Goal: Task Accomplishment & Management: Manage account settings

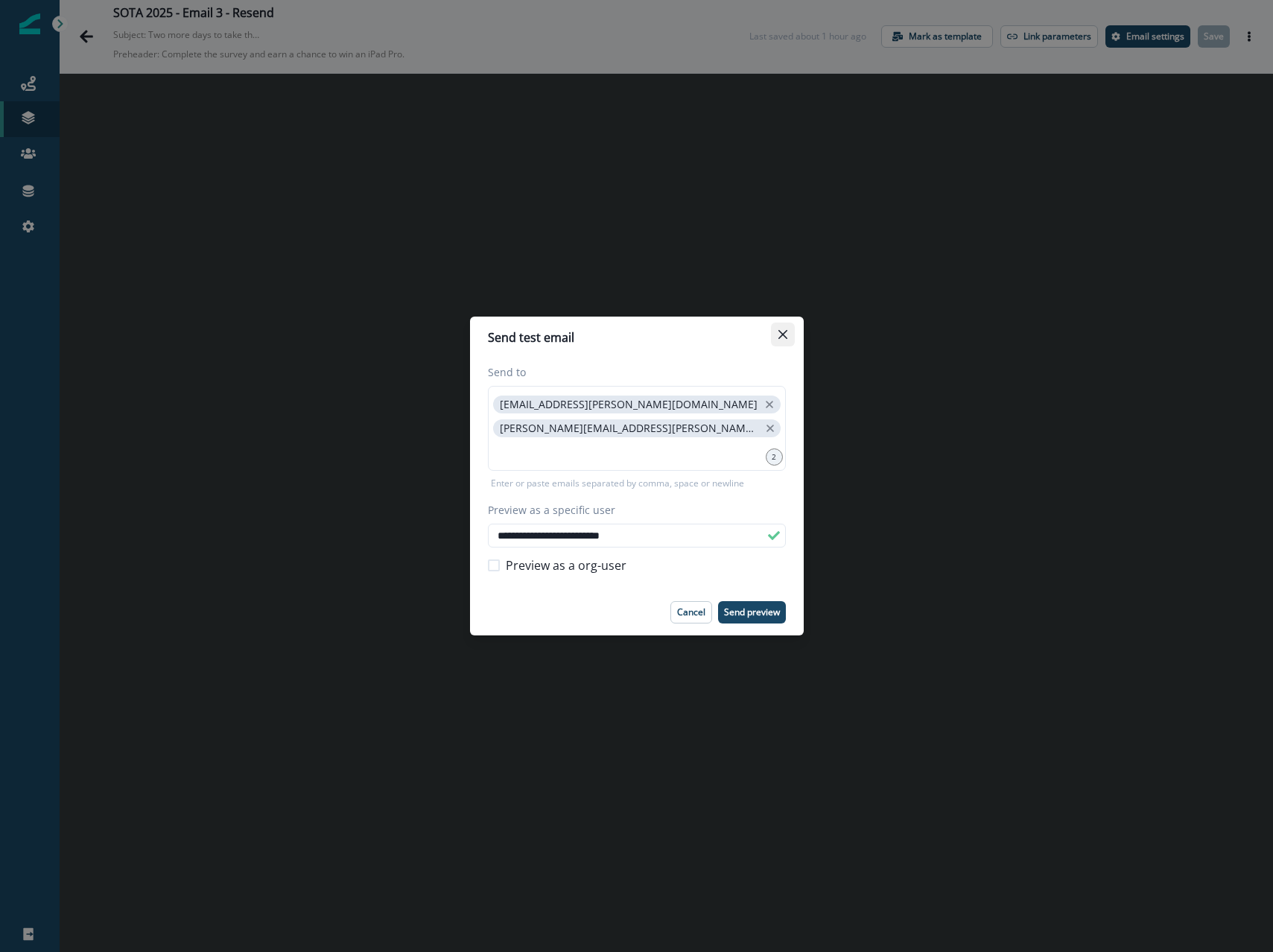
click at [787, 336] on button "Close" at bounding box center [783, 334] width 24 height 24
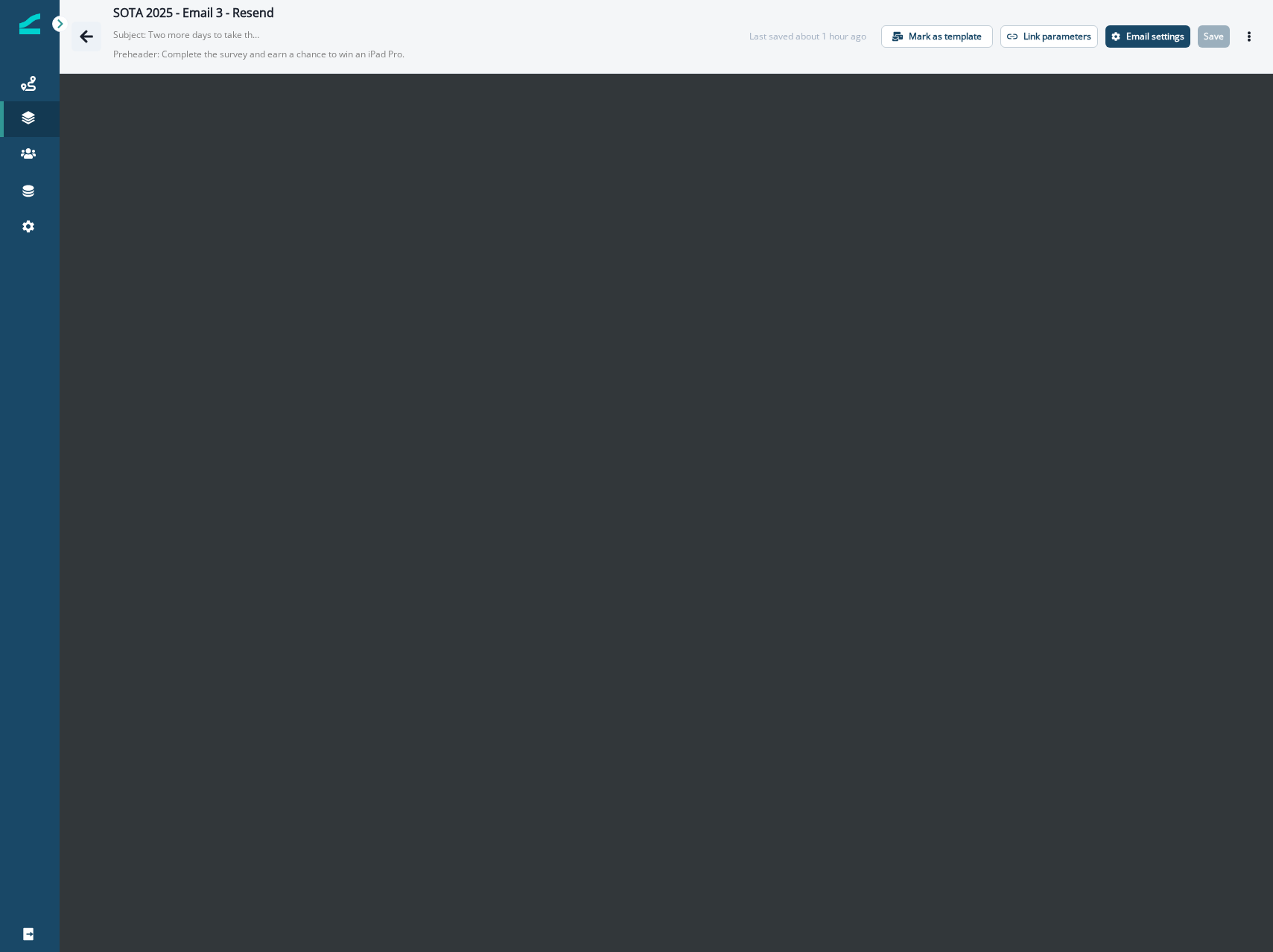
click at [94, 34] on button "Go back" at bounding box center [86, 36] width 30 height 30
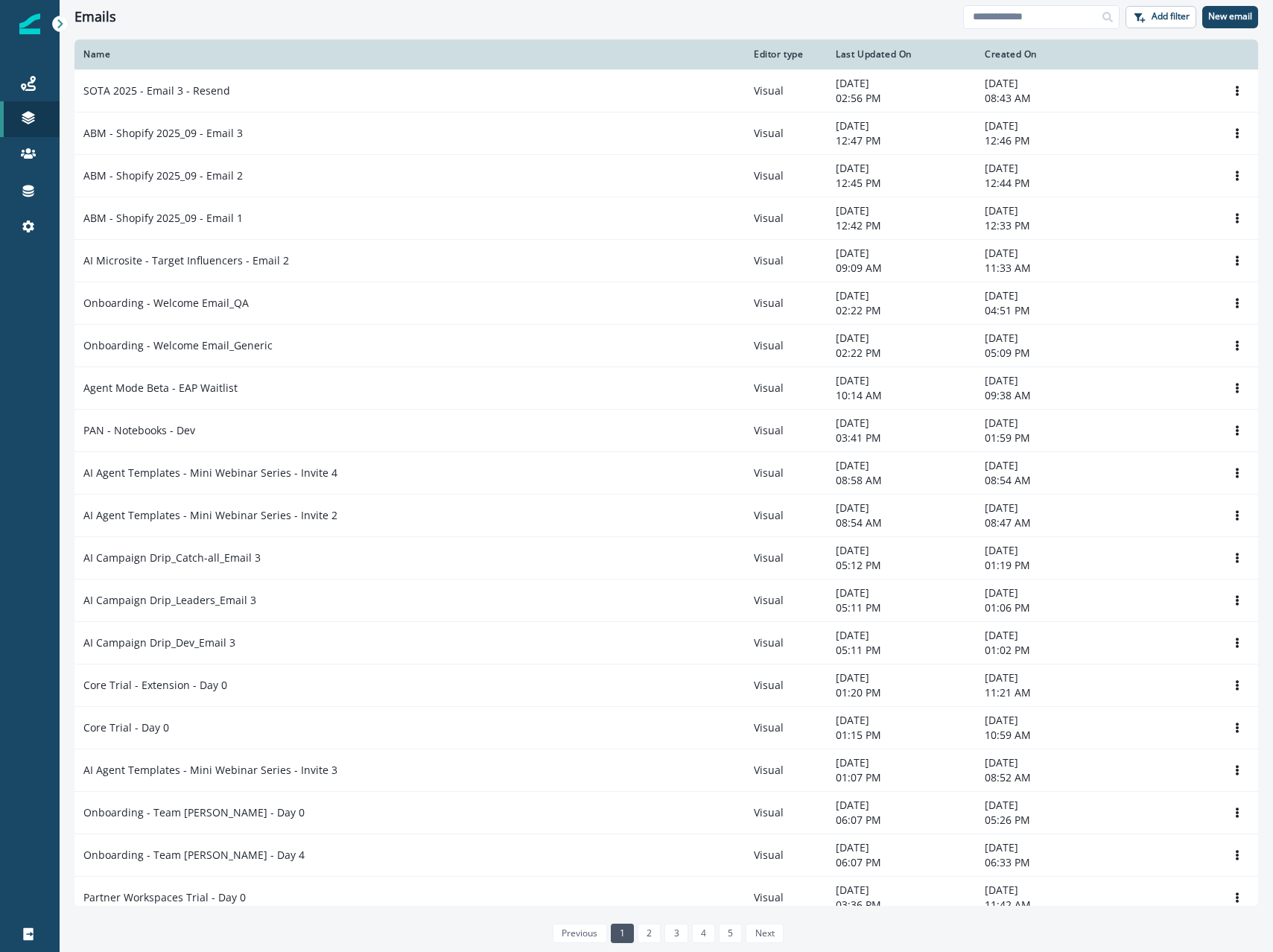
click at [356, 28] on div "Emails Add filter New email" at bounding box center [666, 17] width 1213 height 34
click at [1040, 22] on input at bounding box center [1041, 17] width 156 height 24
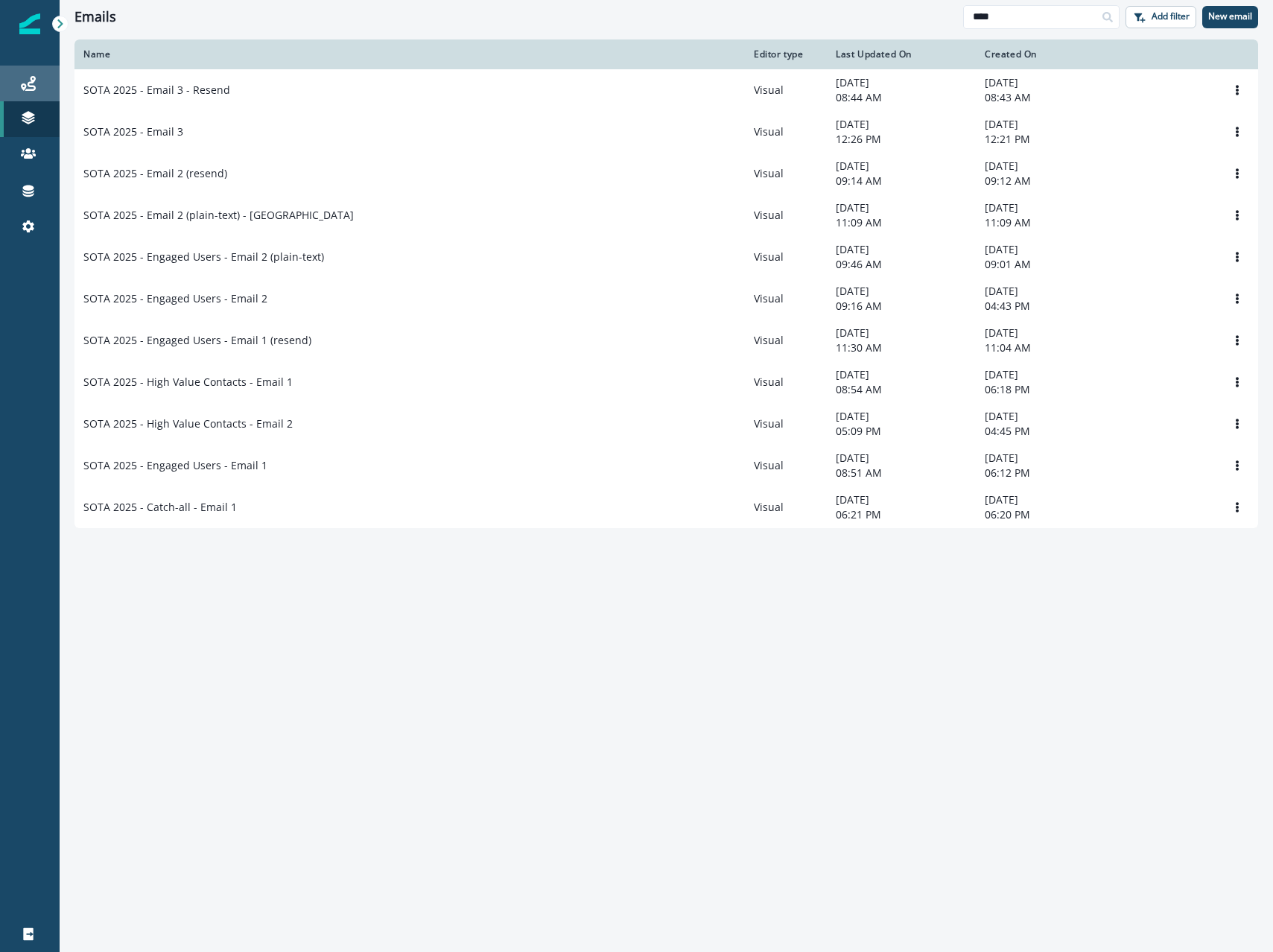
click at [36, 90] on div "Journeys" at bounding box center [30, 84] width 48 height 18
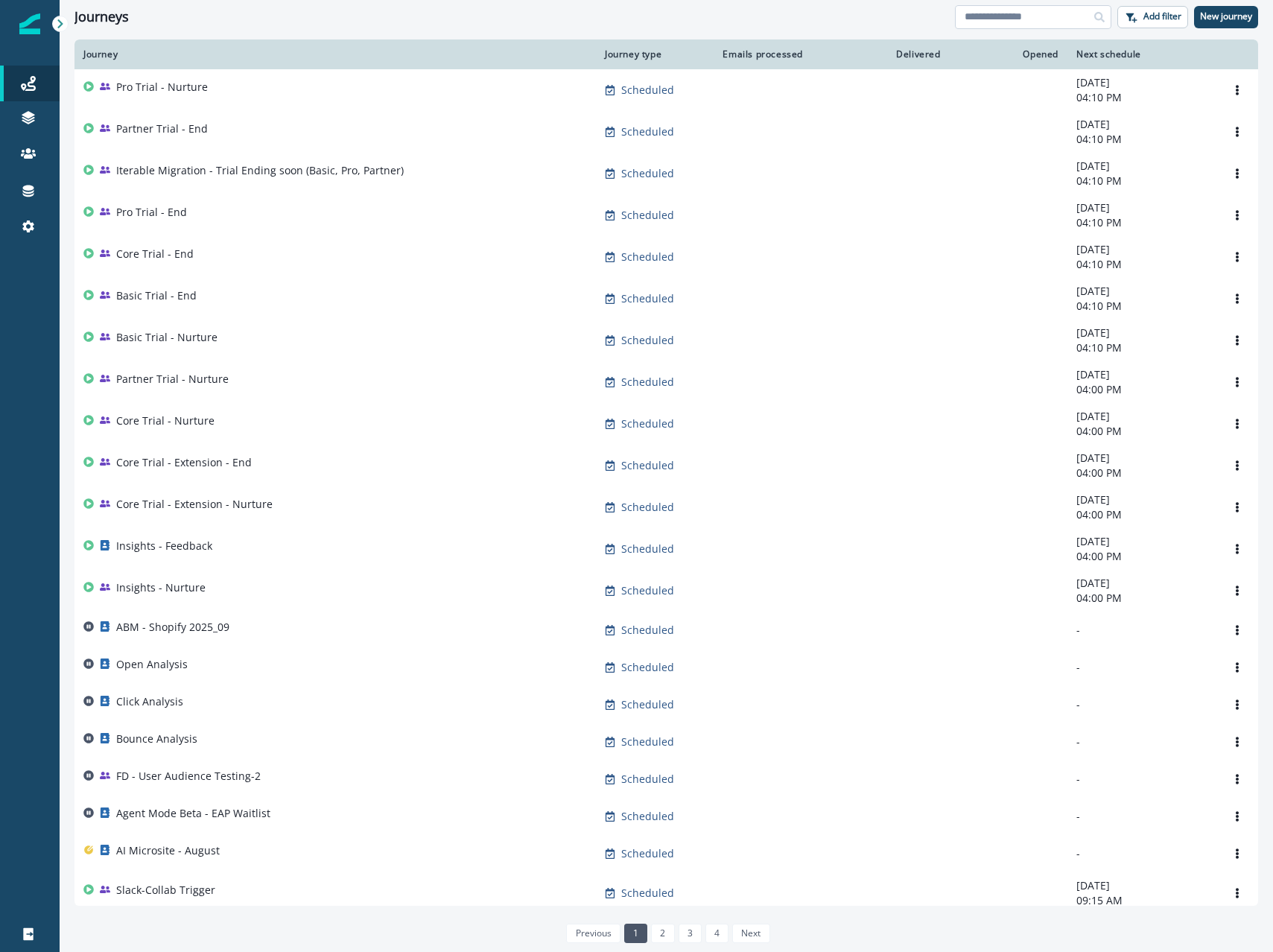
click at [995, 24] on input at bounding box center [1033, 17] width 156 height 24
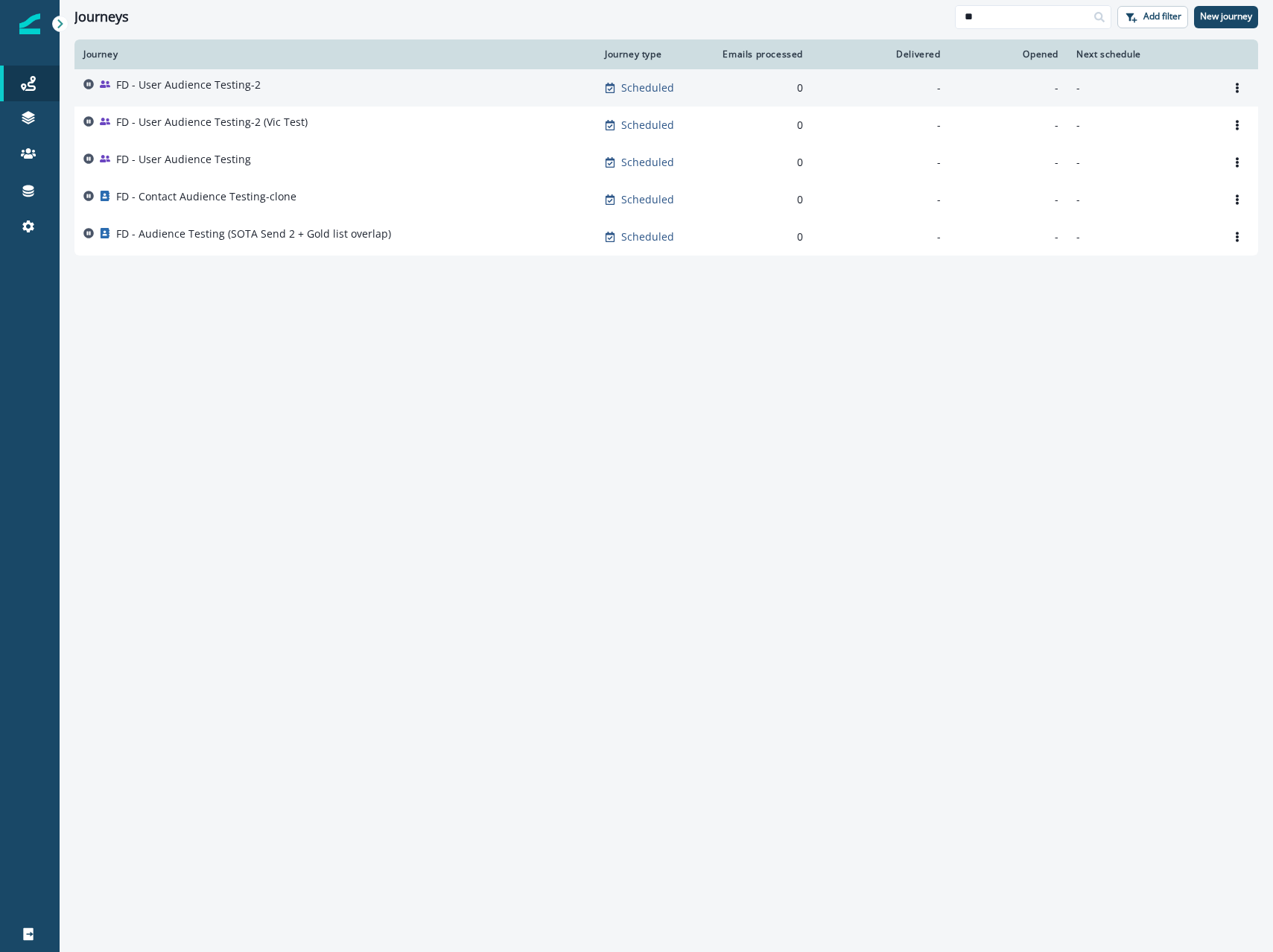
type input "**"
click at [224, 85] on p "FD - User Audience Testing-2" at bounding box center [188, 85] width 145 height 15
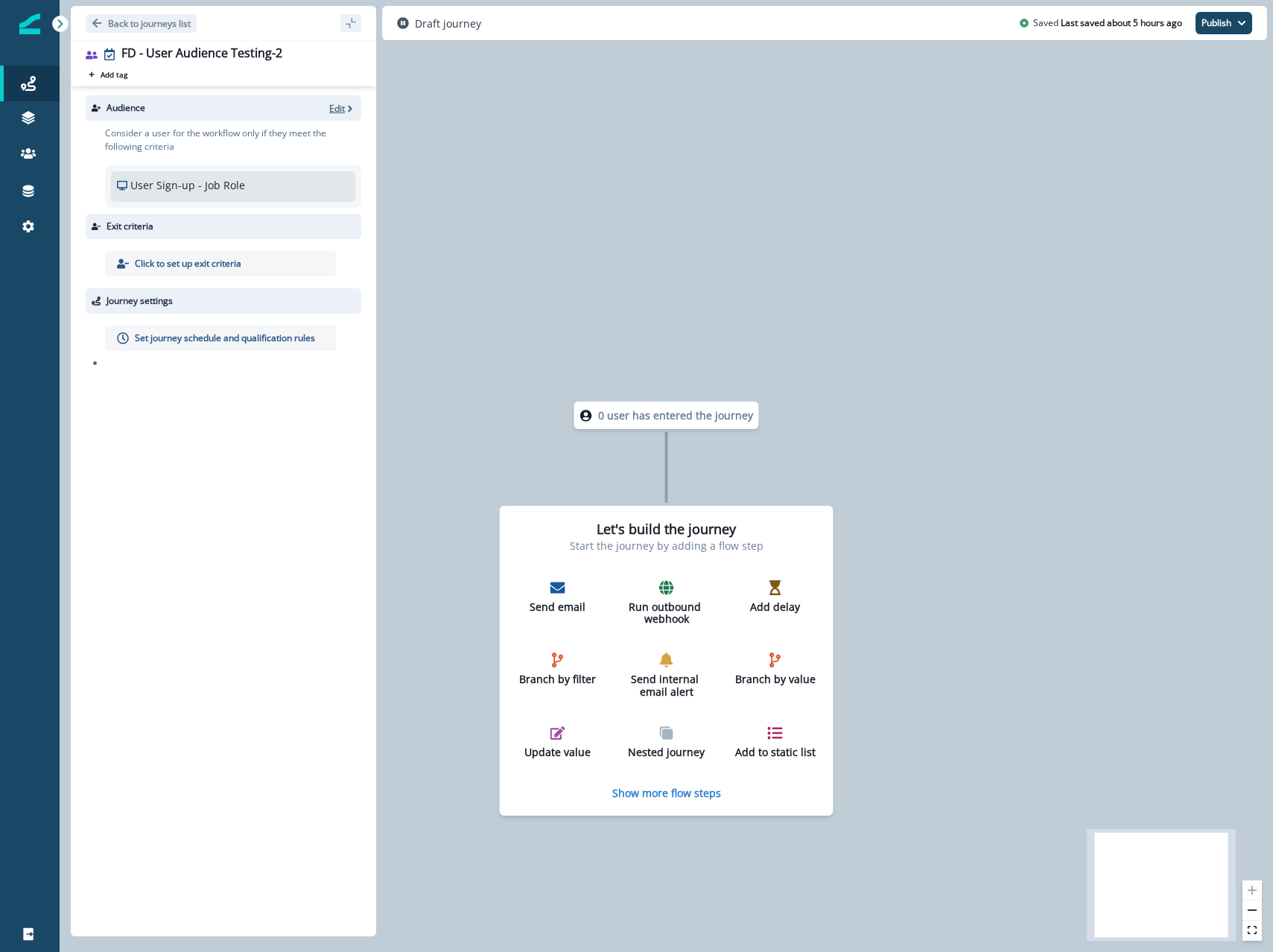
click at [343, 109] on p "Edit" at bounding box center [337, 108] width 16 height 12
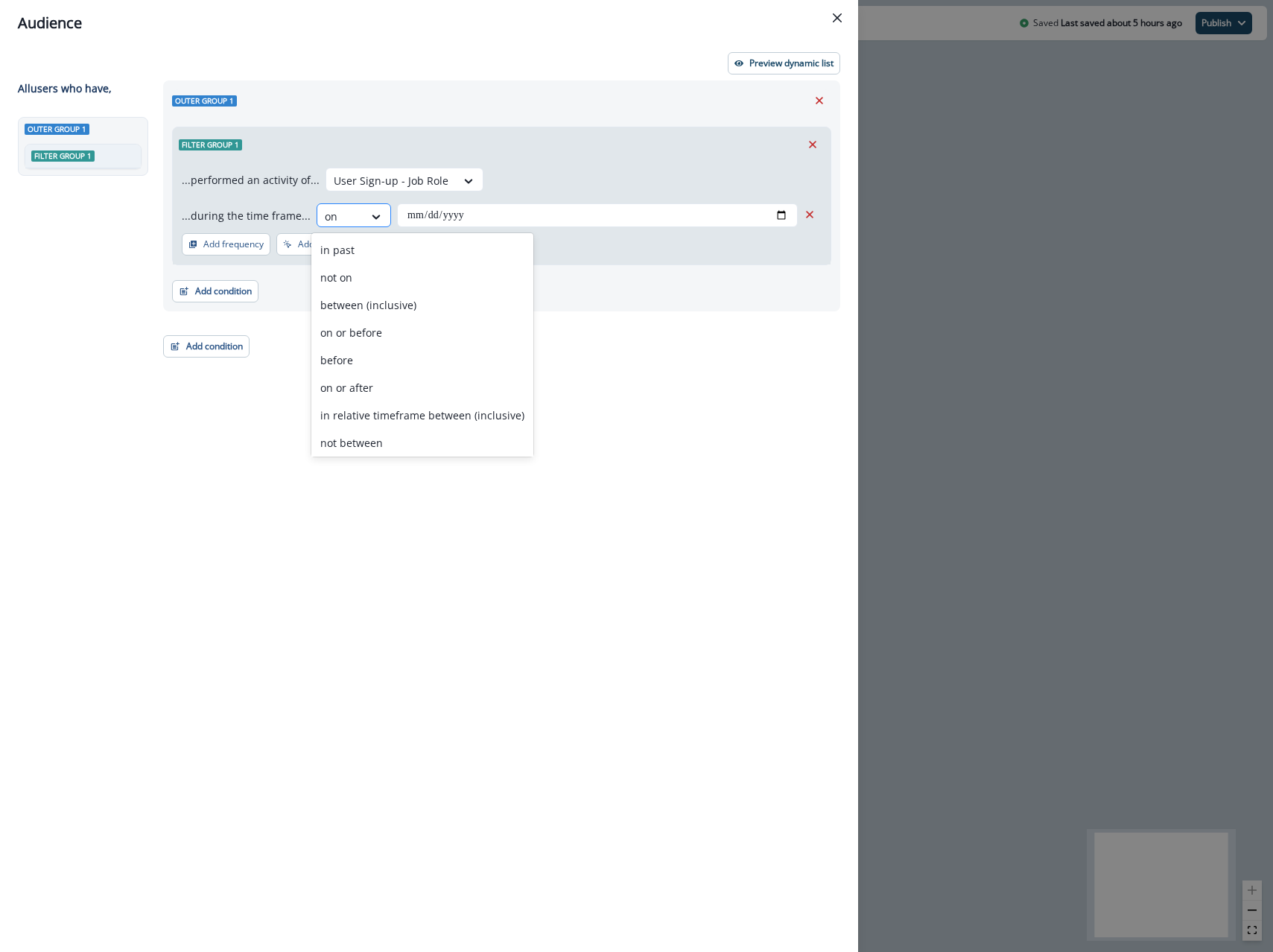
click at [363, 228] on div at bounding box center [377, 217] width 26 height 25
click at [358, 249] on div "in past" at bounding box center [422, 249] width 222 height 27
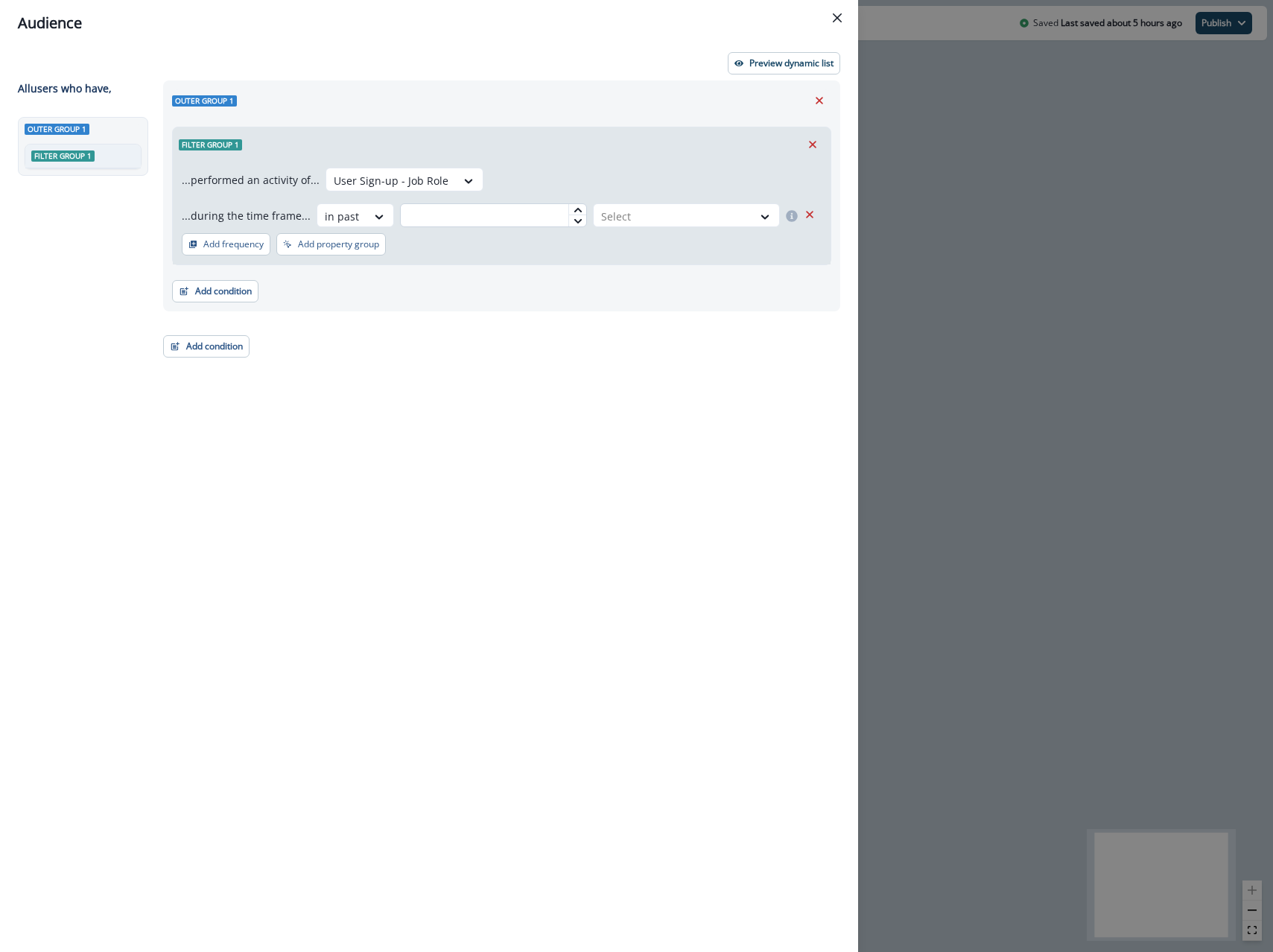
click at [466, 207] on input "text" at bounding box center [493, 215] width 187 height 24
type input "*"
click at [729, 218] on div at bounding box center [673, 216] width 144 height 19
click at [656, 249] on div "day(s)" at bounding box center [685, 249] width 190 height 27
click at [674, 151] on div "Filter group 1" at bounding box center [502, 144] width 658 height 34
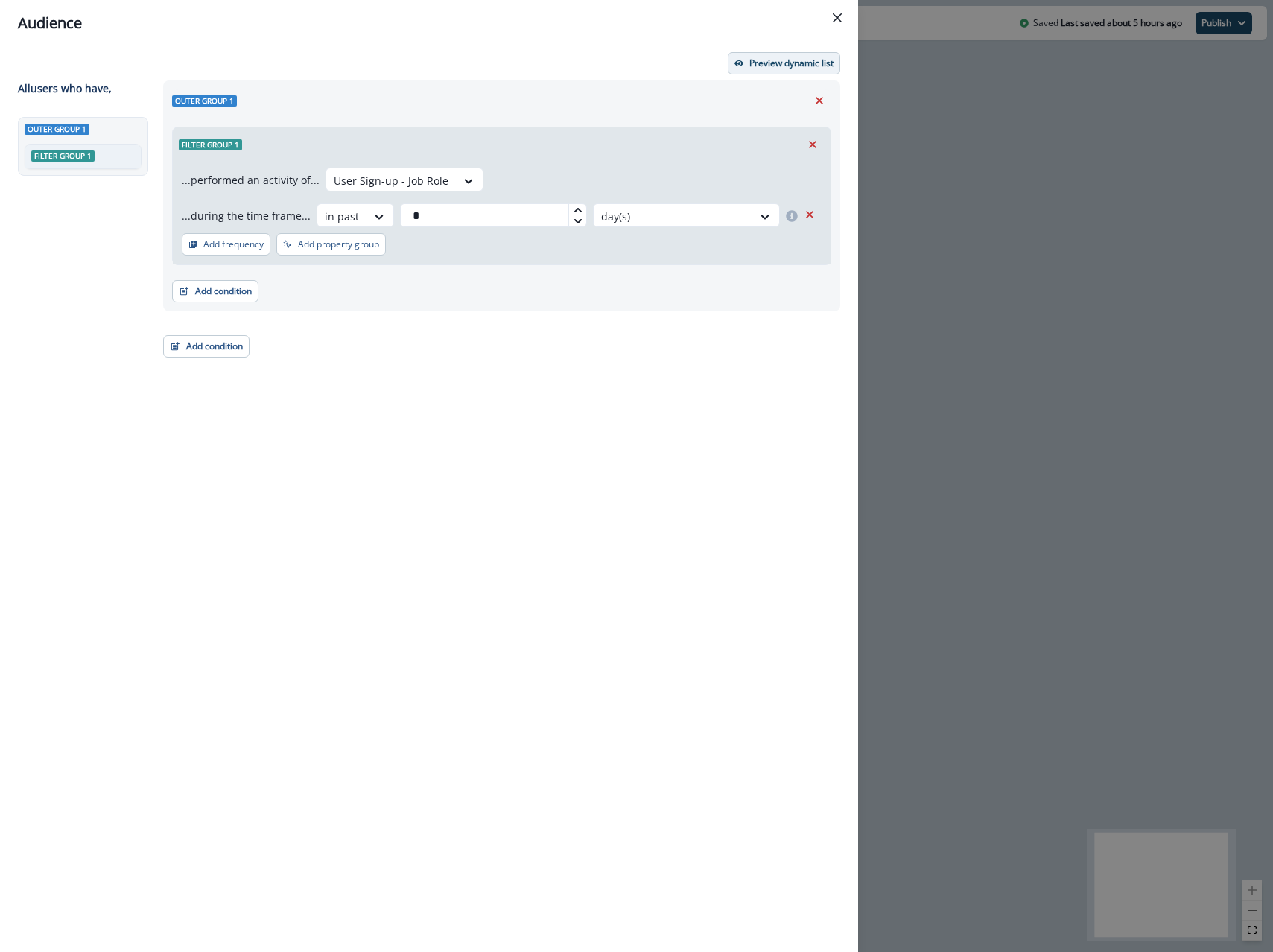
click at [766, 63] on p "Preview dynamic list" at bounding box center [791, 63] width 84 height 11
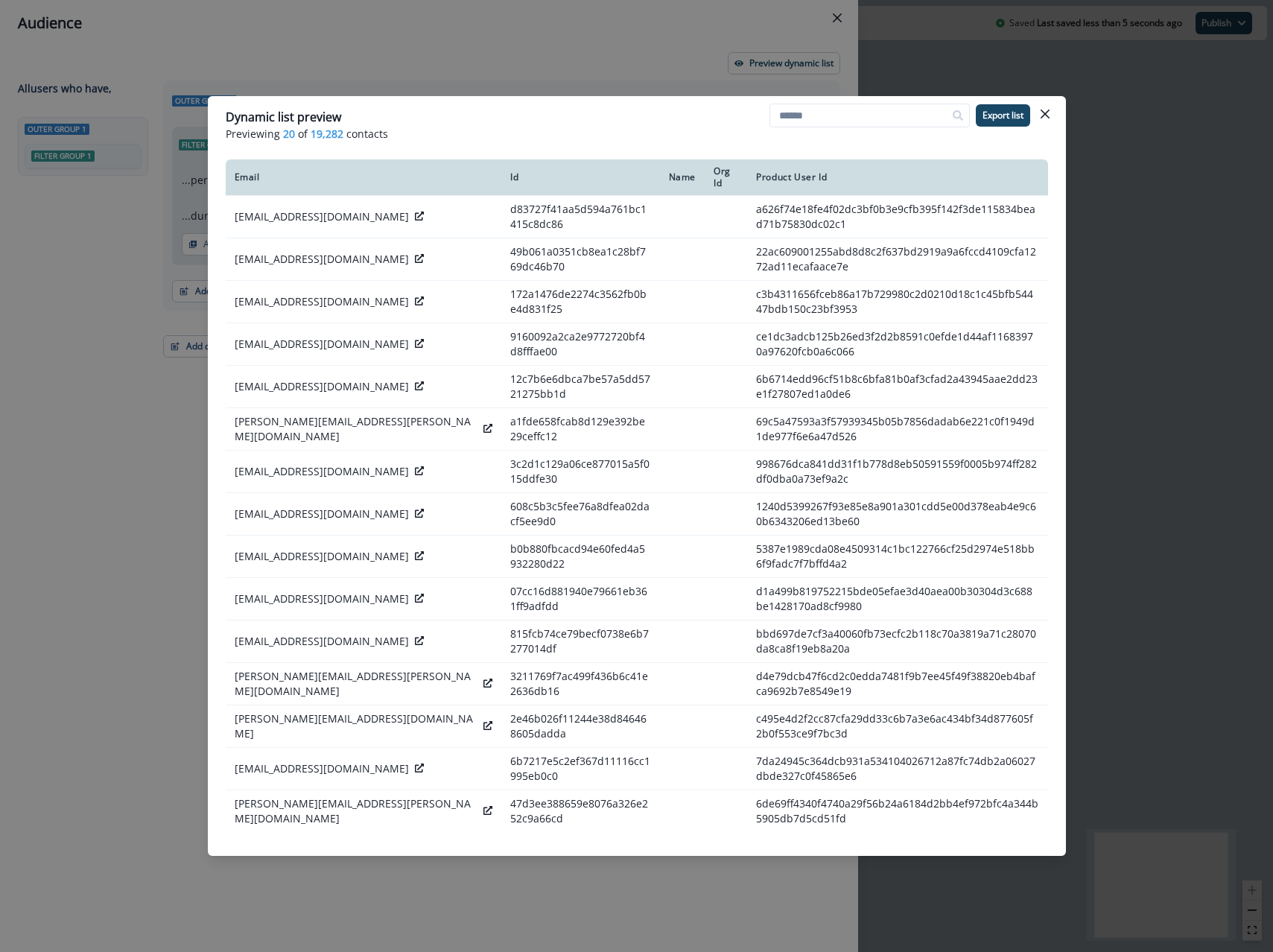
click at [437, 45] on div "Dynamic list preview Previewing 20 of 19,282 contacts Export list Email Id Name…" at bounding box center [636, 476] width 1273 height 952
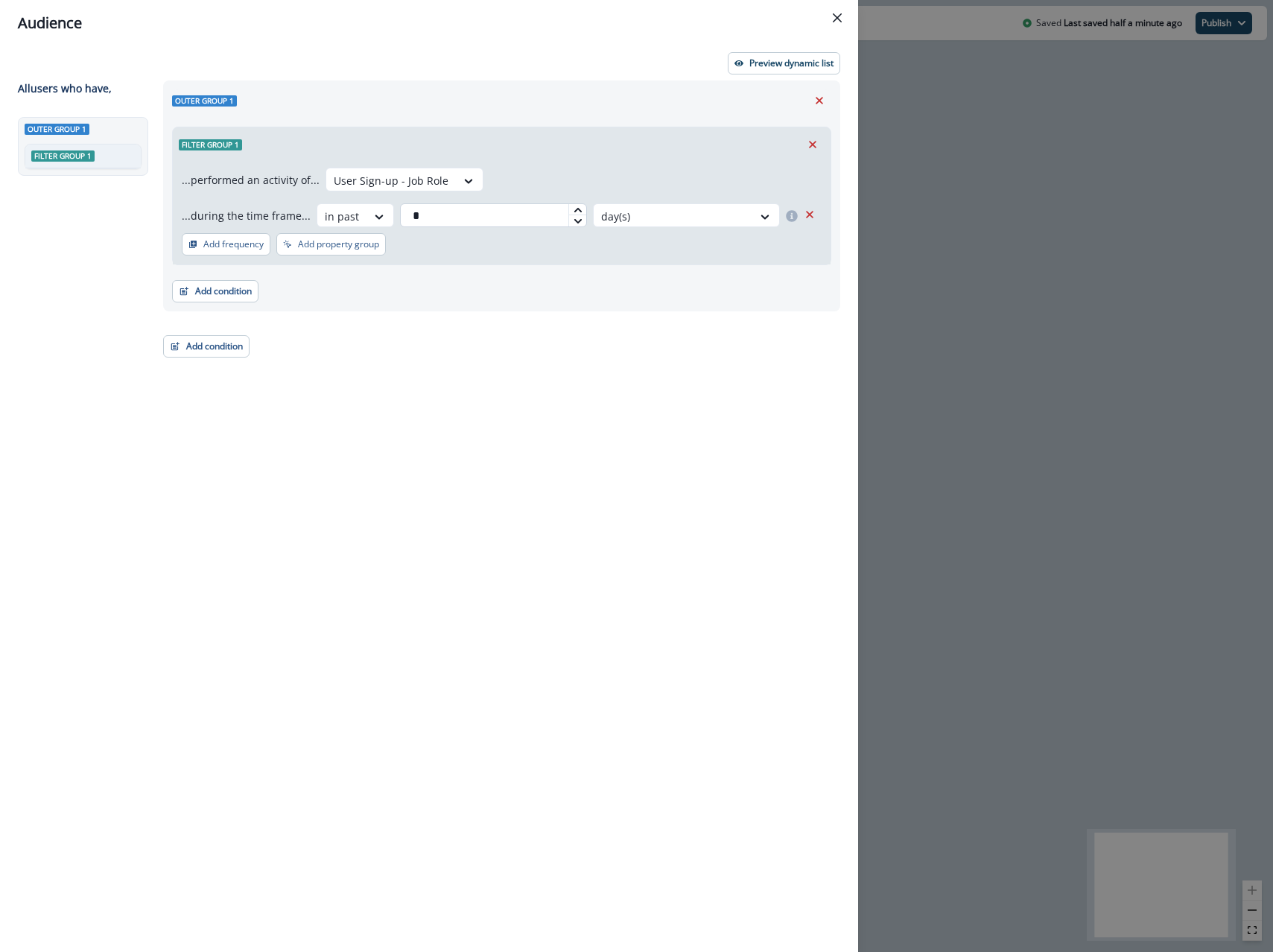
click at [423, 220] on input "*" at bounding box center [493, 215] width 187 height 24
click at [332, 222] on div at bounding box center [341, 216] width 34 height 19
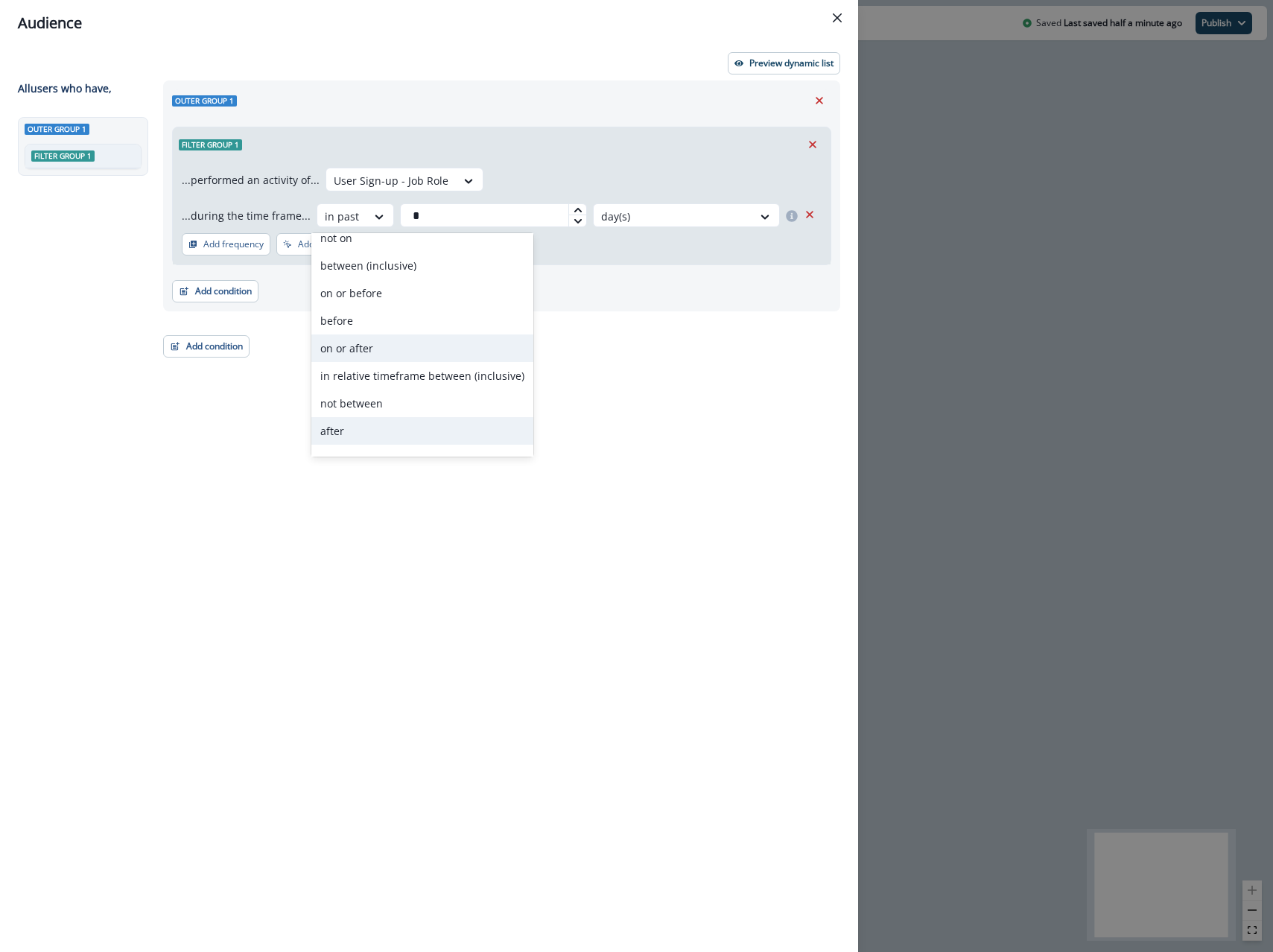
scroll to position [58, 0]
click at [365, 436] on div "on" at bounding box center [422, 440] width 222 height 27
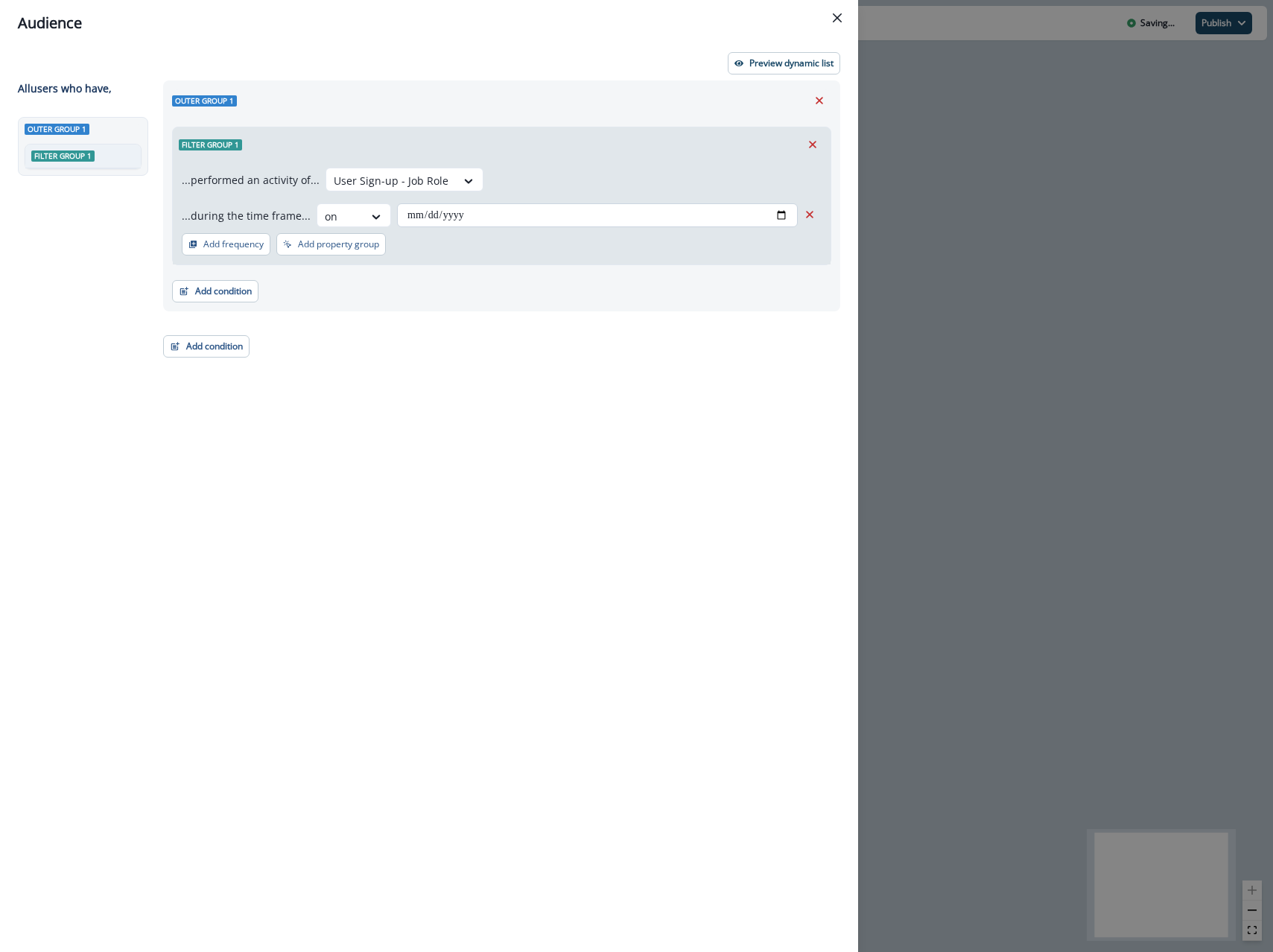
click at [776, 210] on input "date" at bounding box center [598, 215] width 401 height 24
type input "**********"
click at [613, 90] on div "Outer group 1" at bounding box center [502, 100] width 660 height 22
click at [753, 75] on div "**********" at bounding box center [429, 499] width 858 height 906
click at [755, 67] on p "Preview dynamic list" at bounding box center [791, 63] width 84 height 11
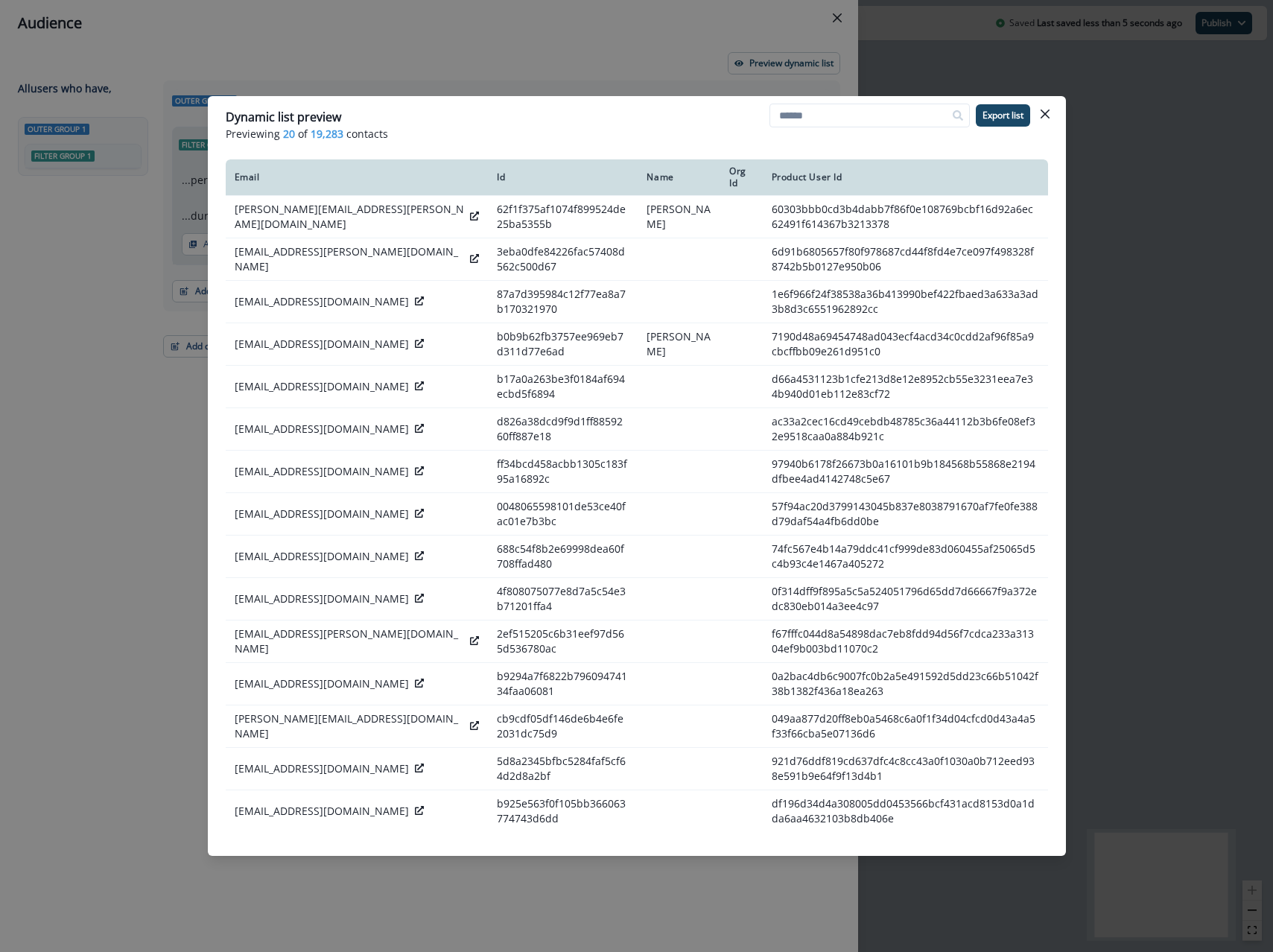
click at [360, 65] on div "Dynamic list preview Previewing 20 of 19,283 contacts Export list Email Id Name…" at bounding box center [636, 476] width 1273 height 952
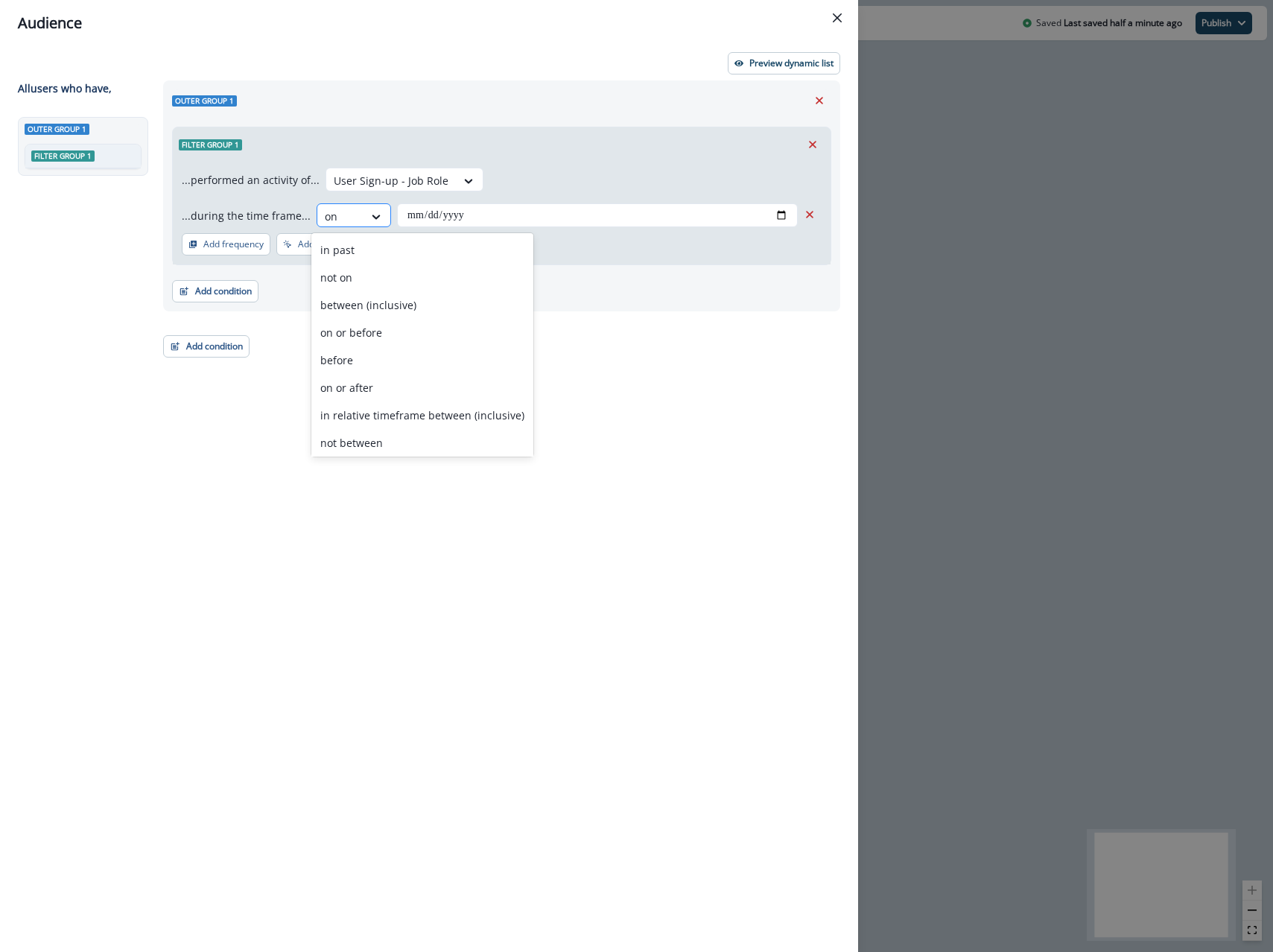
click at [371, 225] on div at bounding box center [377, 217] width 26 height 25
click at [761, 65] on p "Preview dynamic list" at bounding box center [791, 63] width 84 height 11
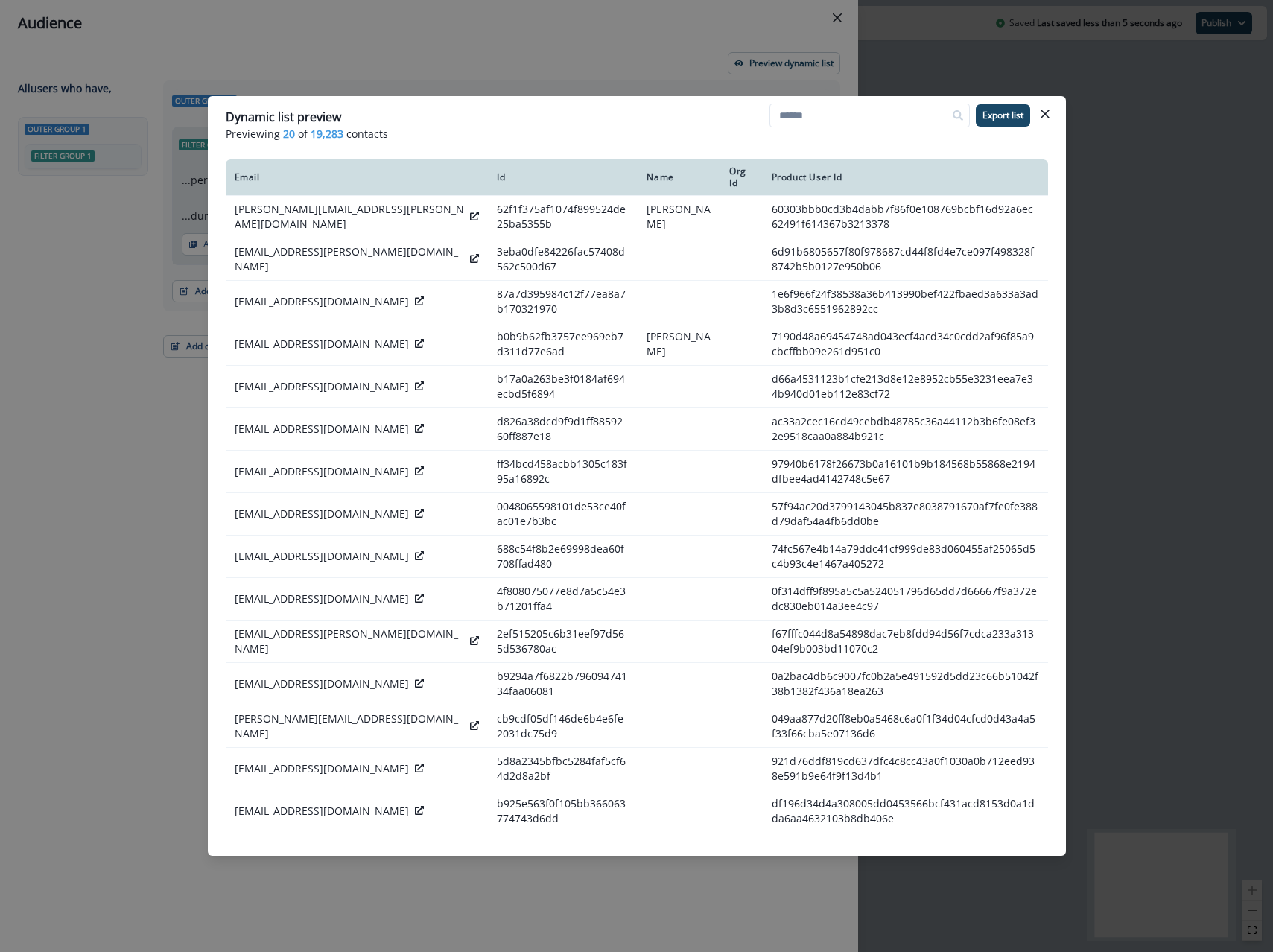
click at [489, 70] on div "Dynamic list preview Previewing 20 of 19,283 contacts Export list Email Id Name…" at bounding box center [636, 476] width 1273 height 952
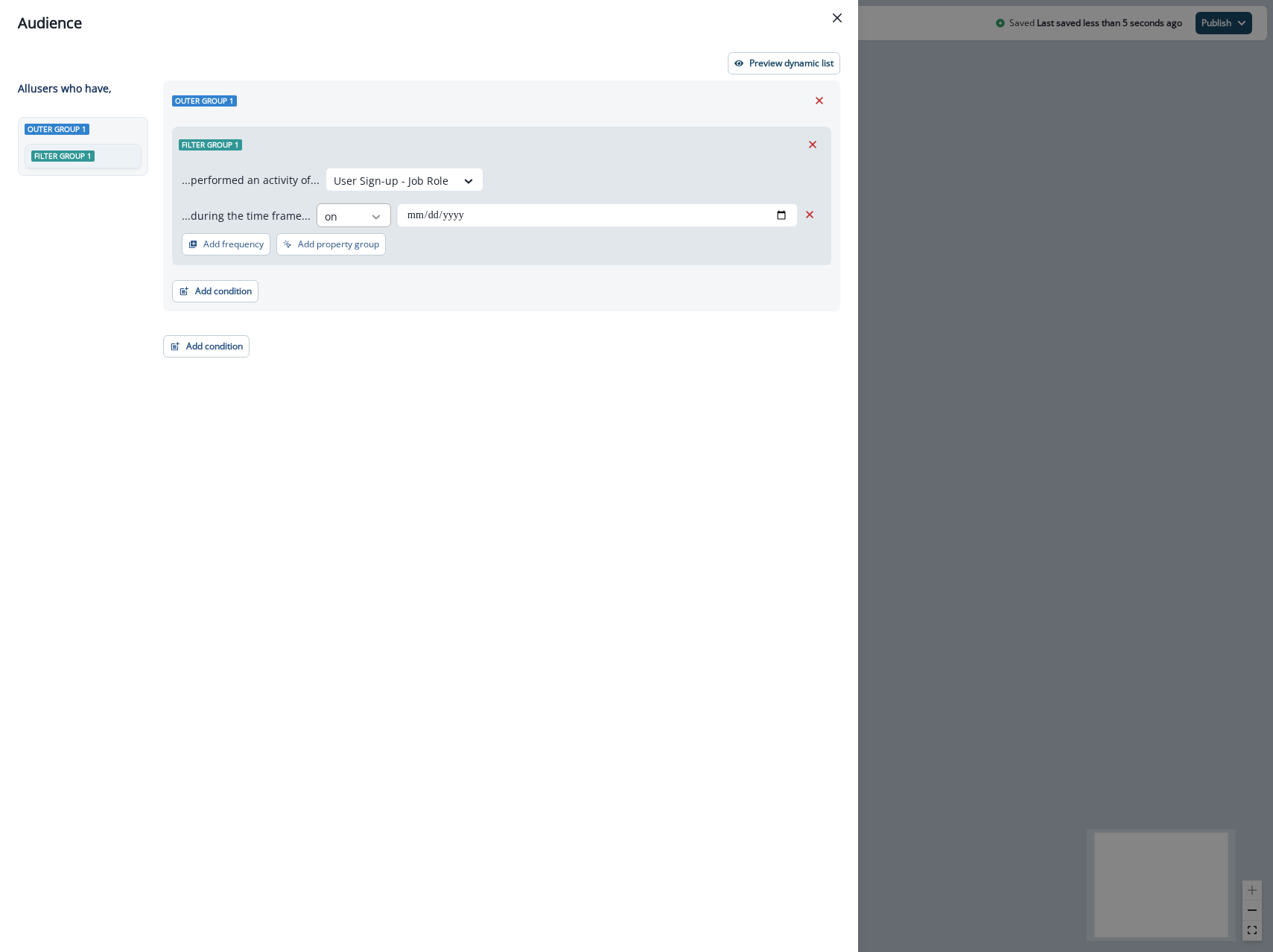
click at [363, 221] on div at bounding box center [376, 217] width 26 height 15
click at [357, 253] on div "in past" at bounding box center [422, 249] width 222 height 27
click at [535, 219] on input "text" at bounding box center [493, 215] width 187 height 24
type input "*"
click at [699, 213] on div at bounding box center [673, 216] width 144 height 19
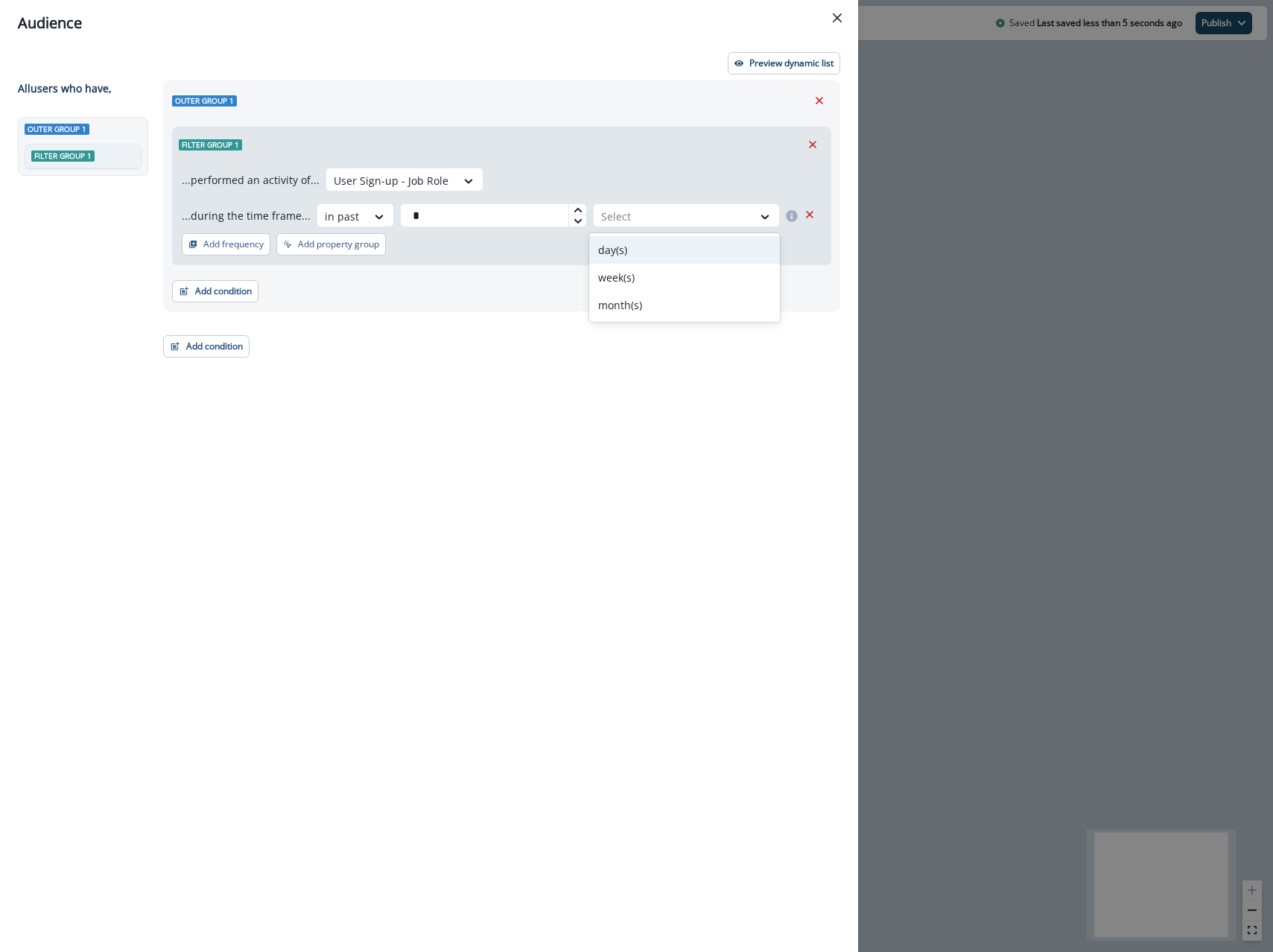
click at [648, 241] on div "day(s)" at bounding box center [685, 249] width 190 height 27
click at [749, 49] on div "Preview dynamic list All user s who have, Outer group 1 Filter group 1 Outer gr…" at bounding box center [429, 499] width 858 height 906
click at [749, 58] on p "Preview dynamic list" at bounding box center [791, 63] width 84 height 11
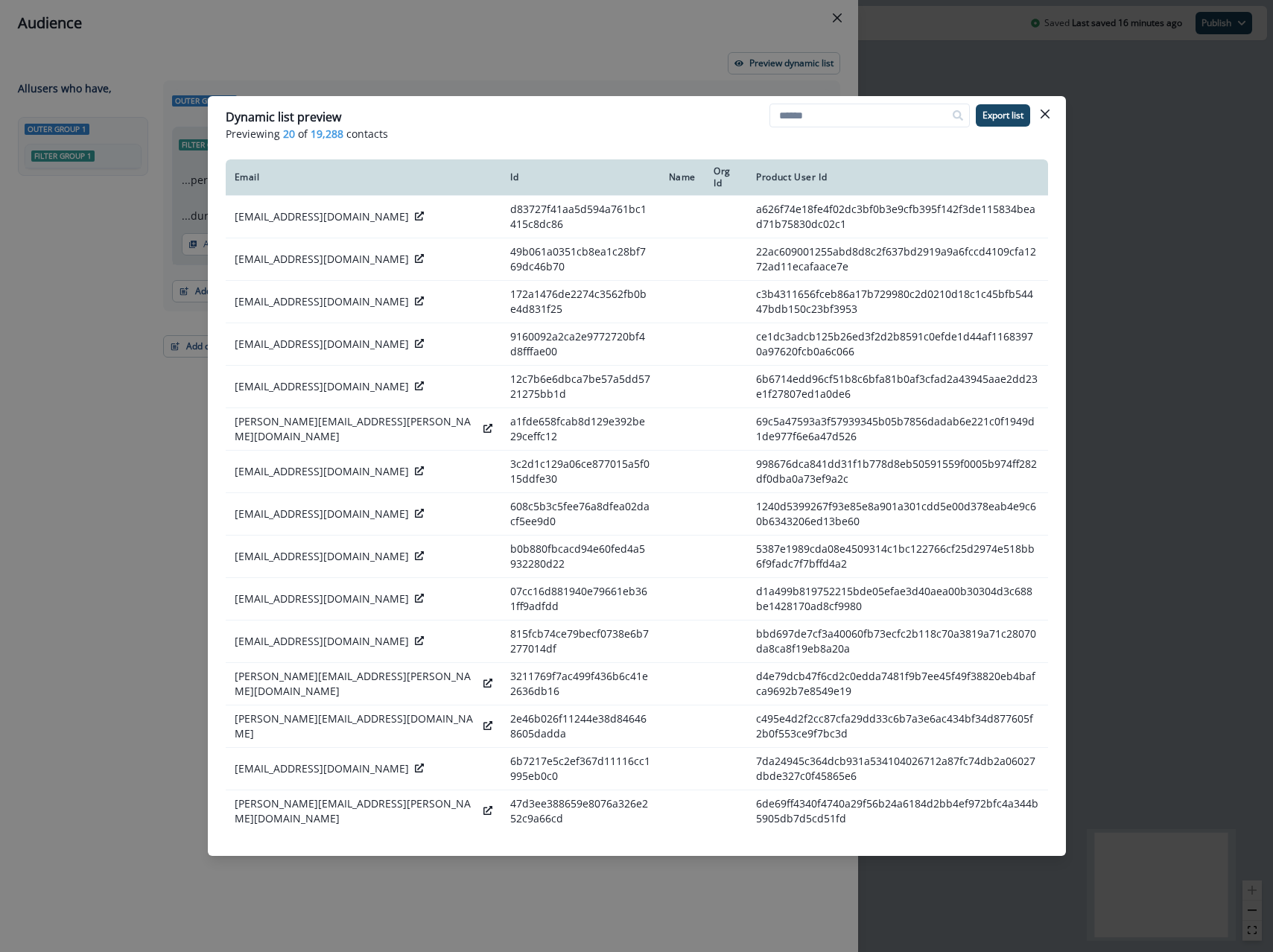
click at [443, 56] on div "Dynamic list preview Previewing 20 of 19,288 contacts Export list Email Id Name…" at bounding box center [636, 476] width 1273 height 952
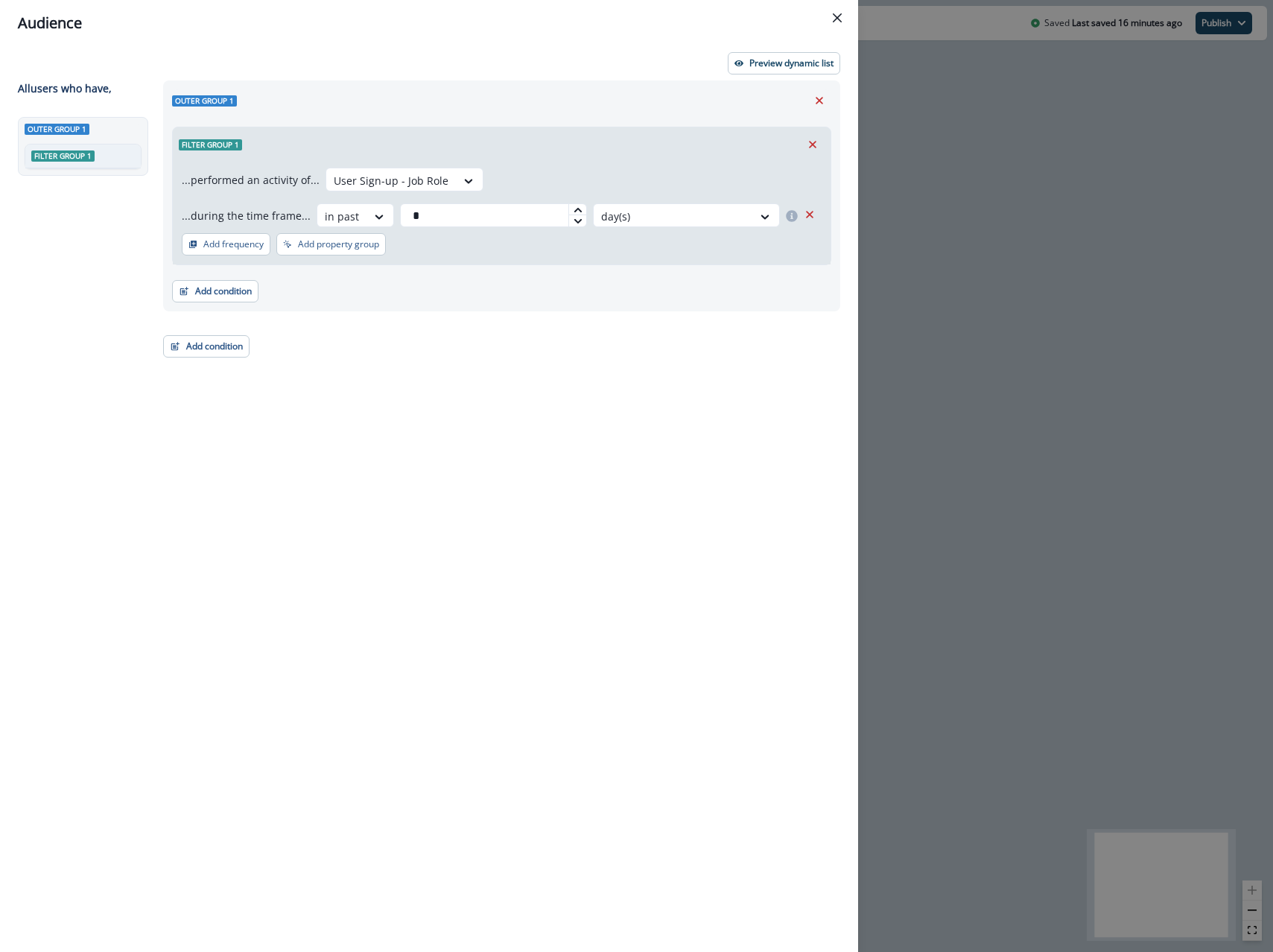
click at [951, 306] on div "Audience Preview dynamic list All user s who have, Outer group 1 Filter group 1…" at bounding box center [636, 476] width 1273 height 952
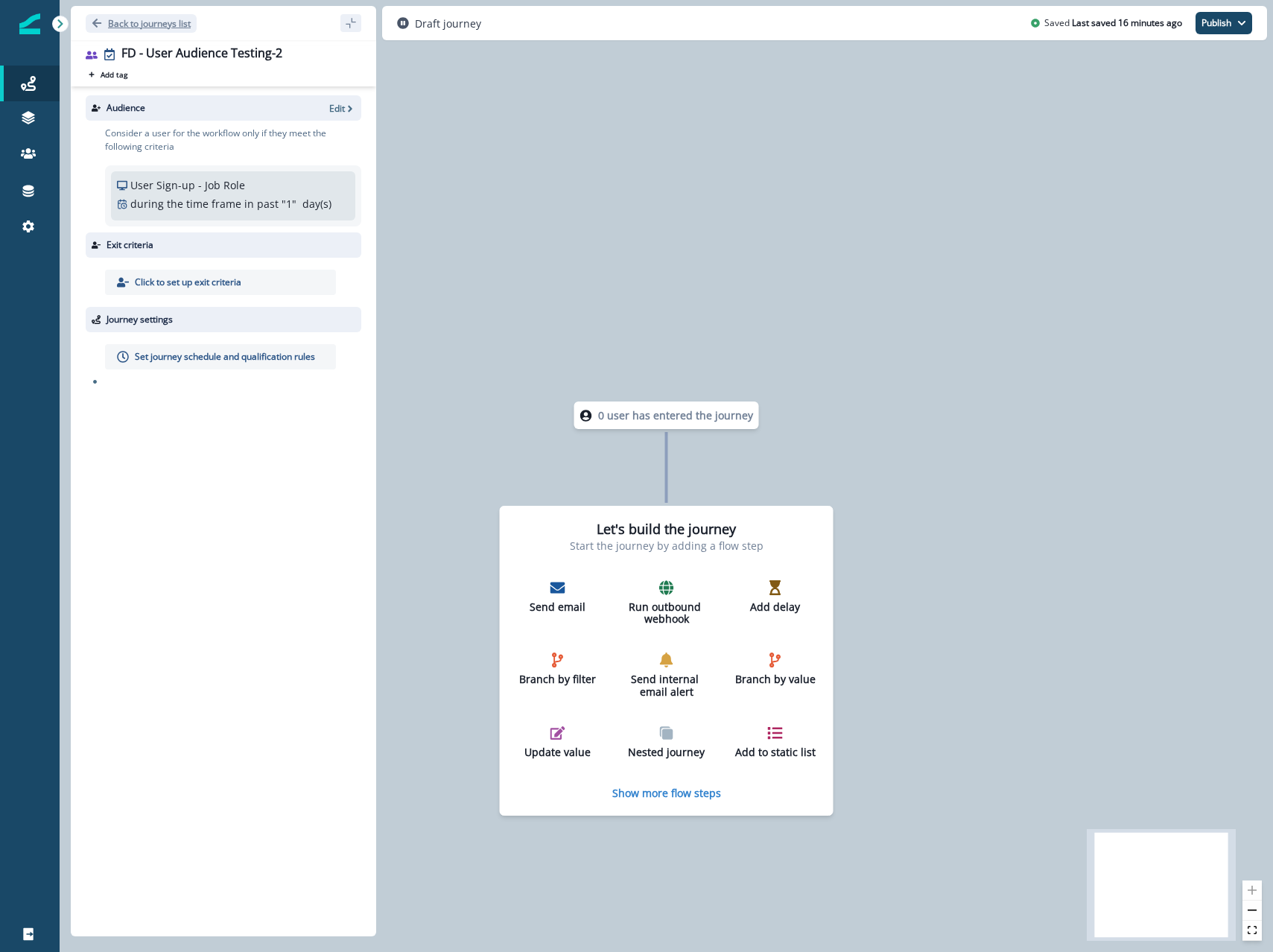
click at [144, 22] on p "Back to journeys list" at bounding box center [150, 23] width 83 height 12
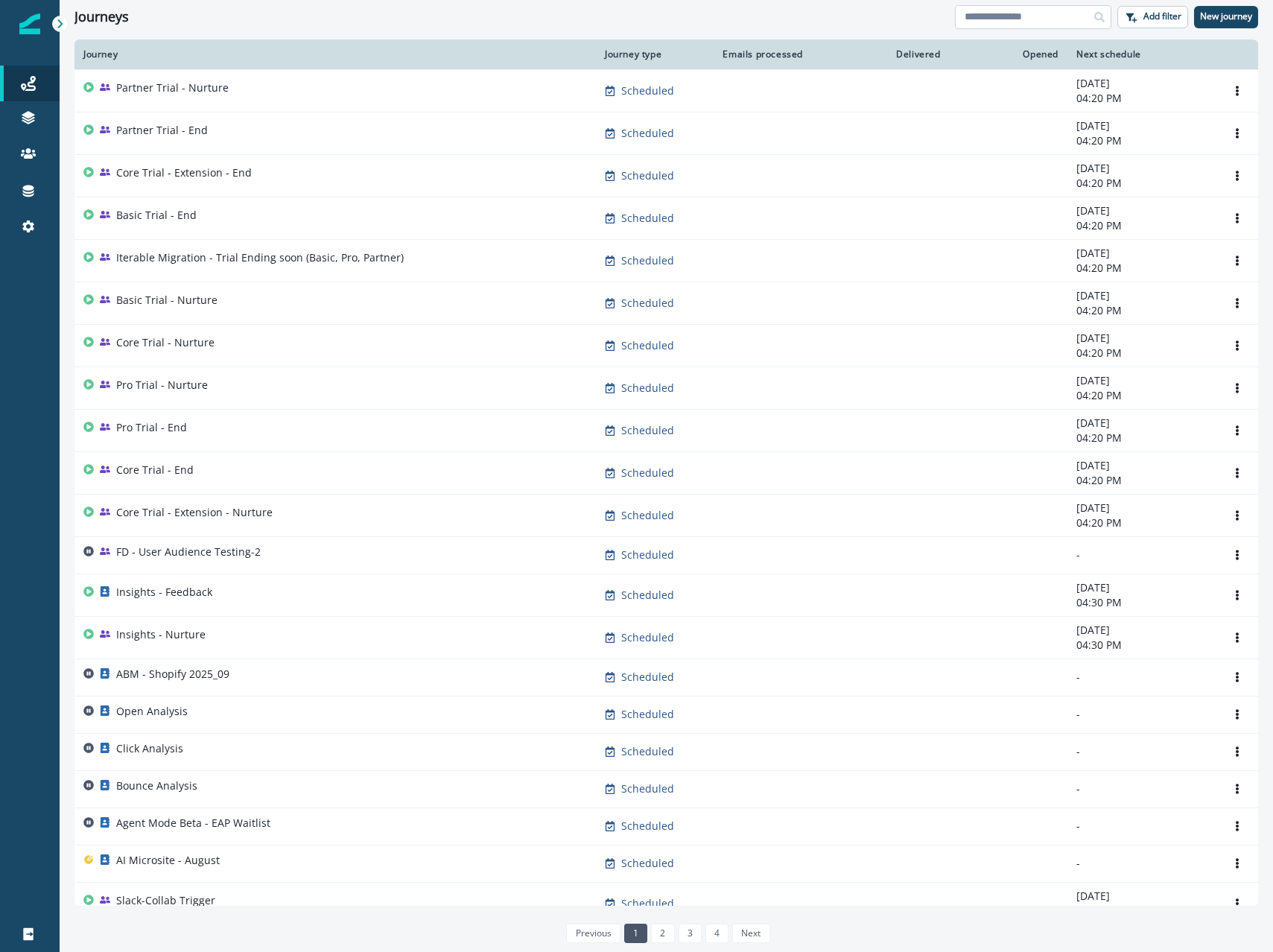
click at [1017, 12] on input at bounding box center [1033, 17] width 156 height 24
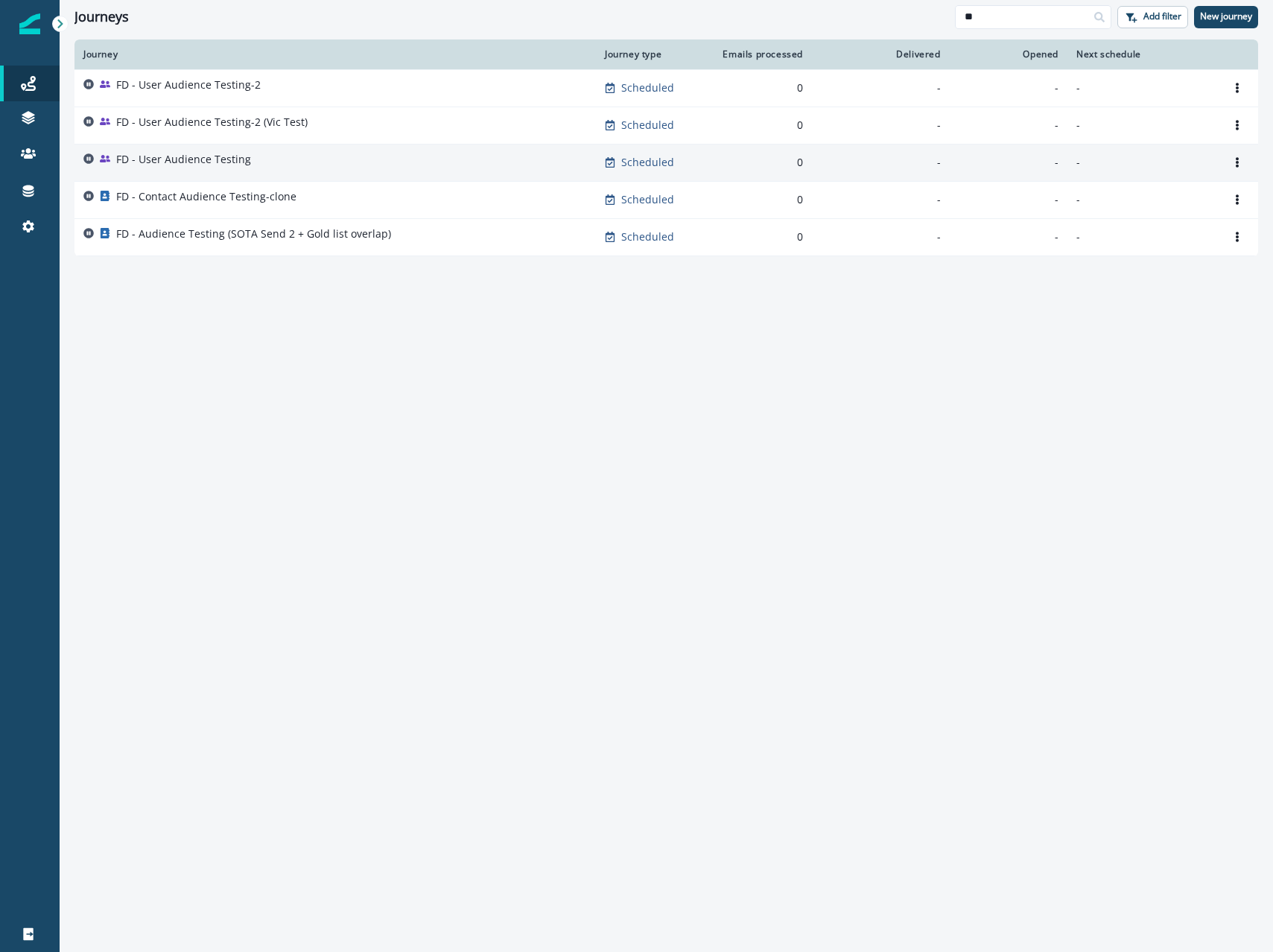
type input "**"
click at [199, 172] on div "FD - User Audience Testing" at bounding box center [183, 162] width 135 height 21
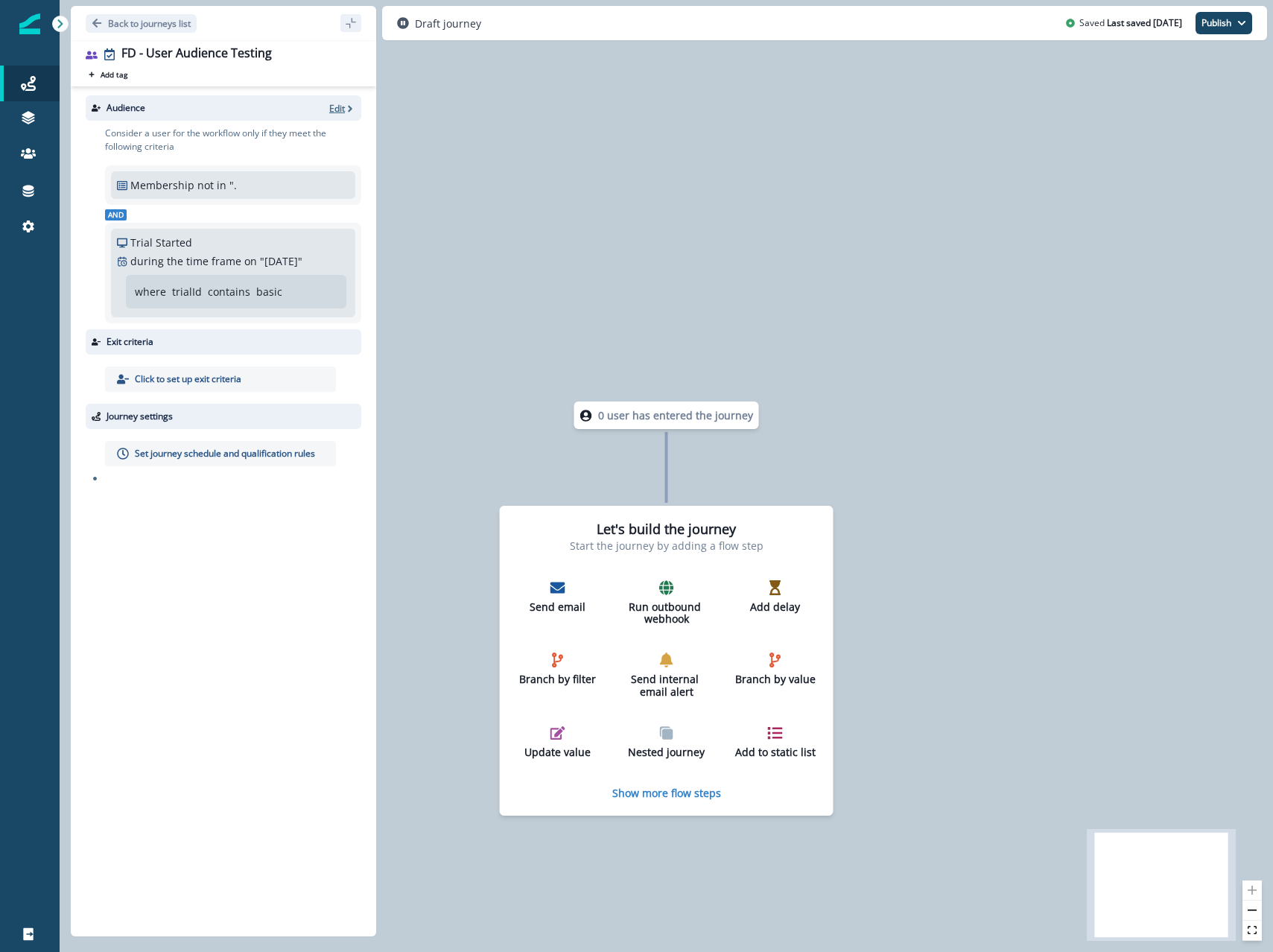
click at [339, 107] on p "Edit" at bounding box center [337, 108] width 16 height 12
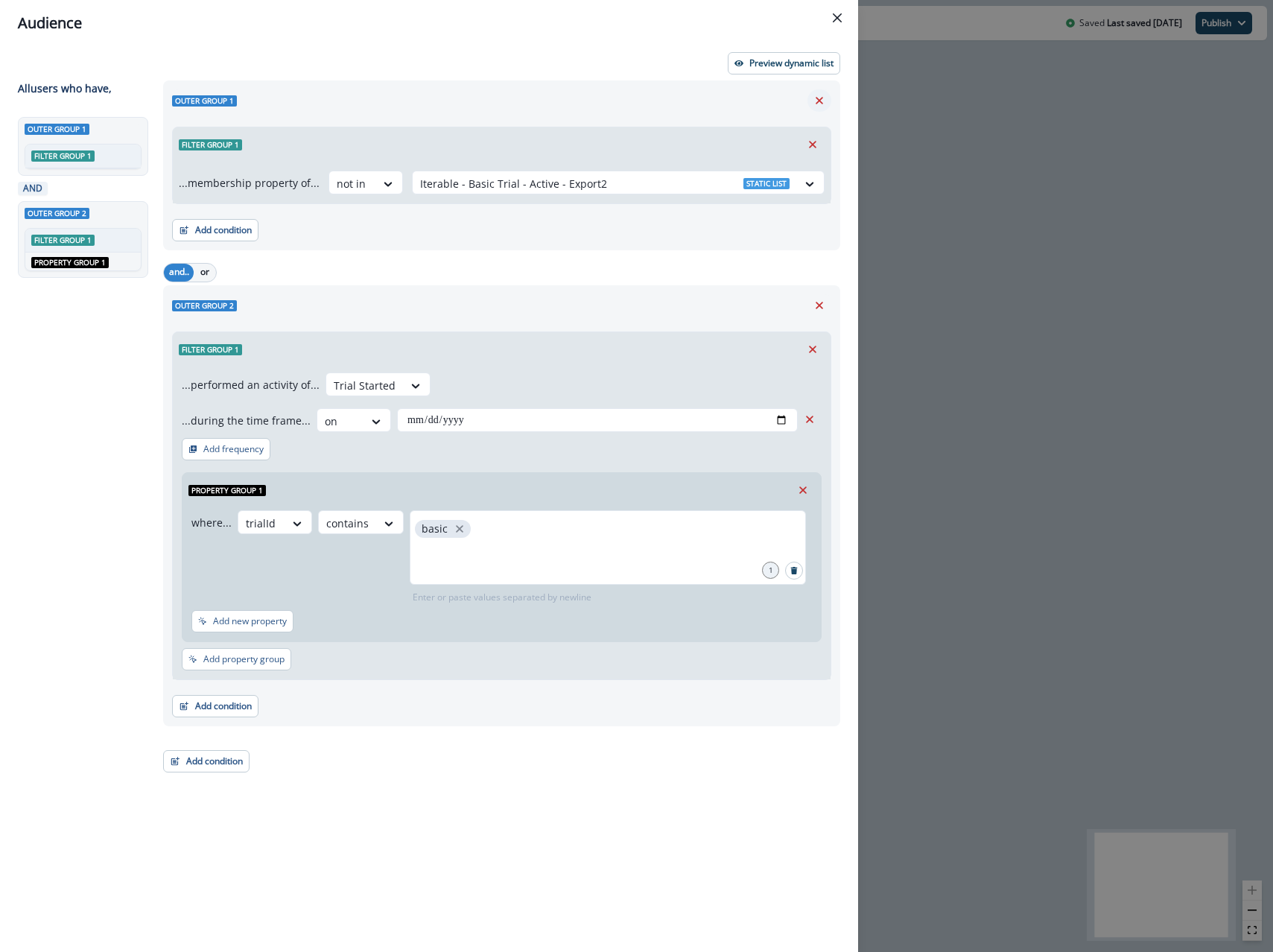
click at [809, 98] on button "Remove" at bounding box center [819, 100] width 24 height 22
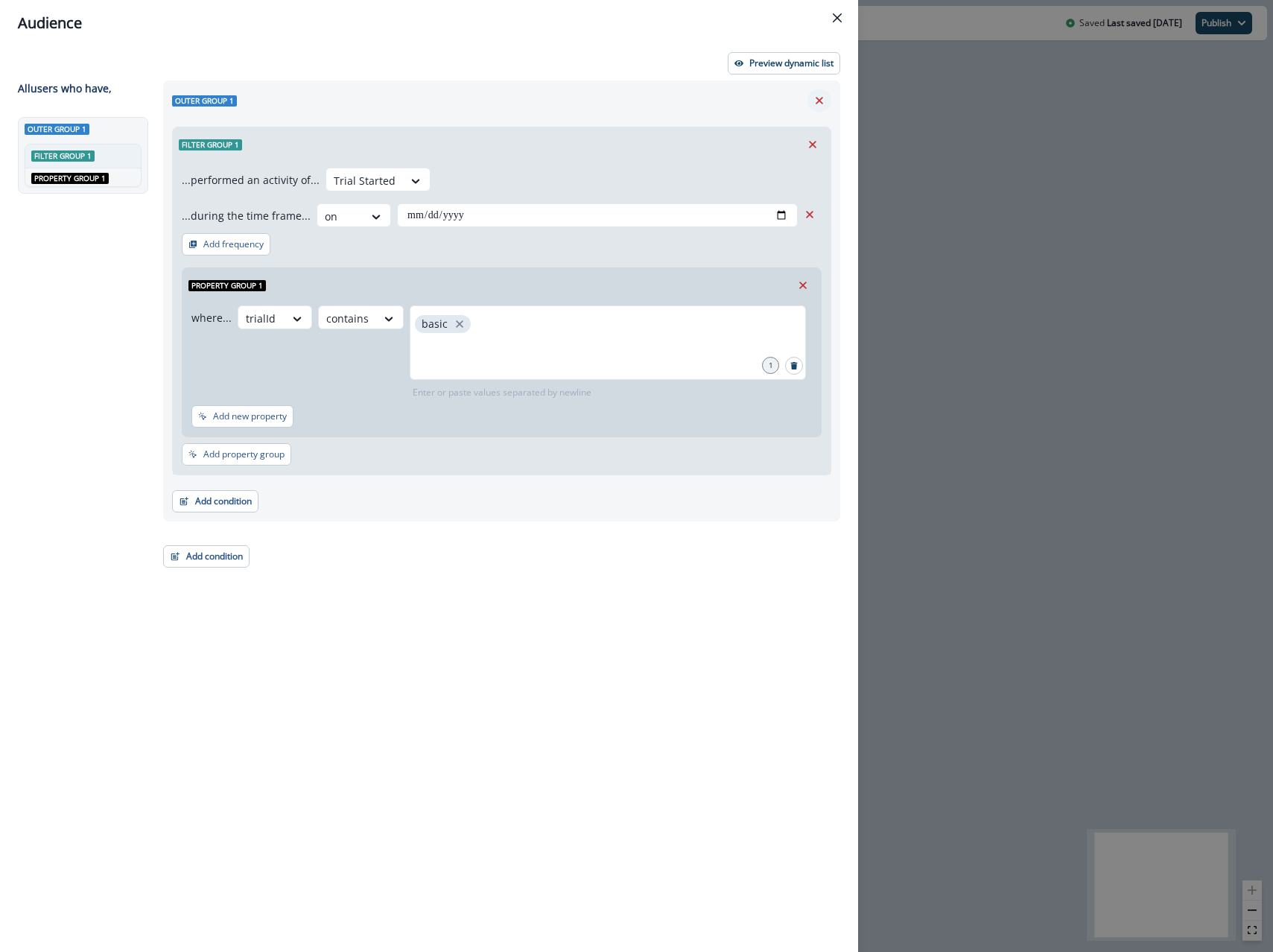
click at [809, 98] on button "Remove" at bounding box center [819, 100] width 24 height 22
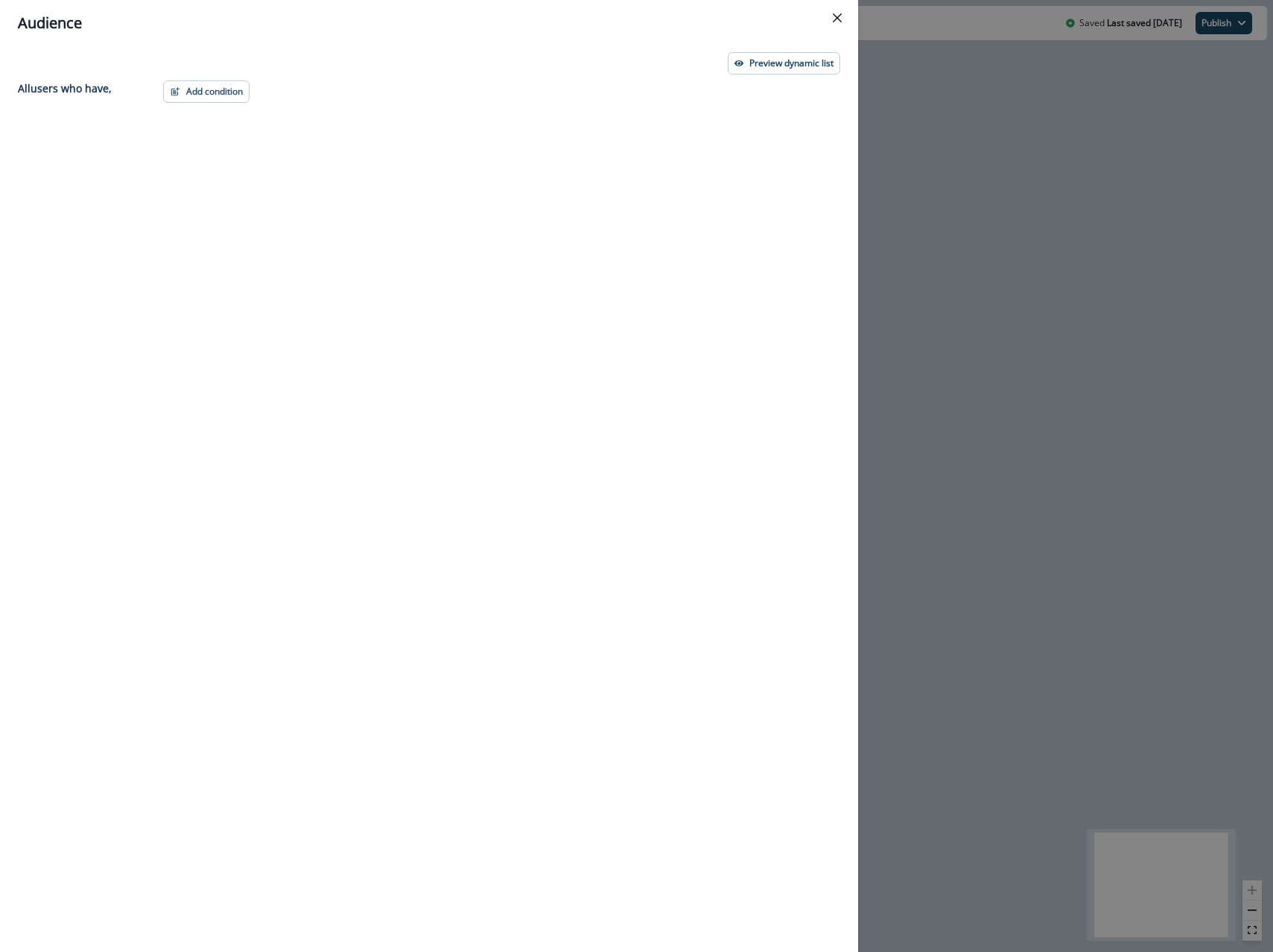
click at [243, 106] on div "Add condition Contact properties A person property Performed a product event Pe…" at bounding box center [497, 488] width 686 height 817
click at [238, 100] on button "Add condition" at bounding box center [206, 91] width 86 height 22
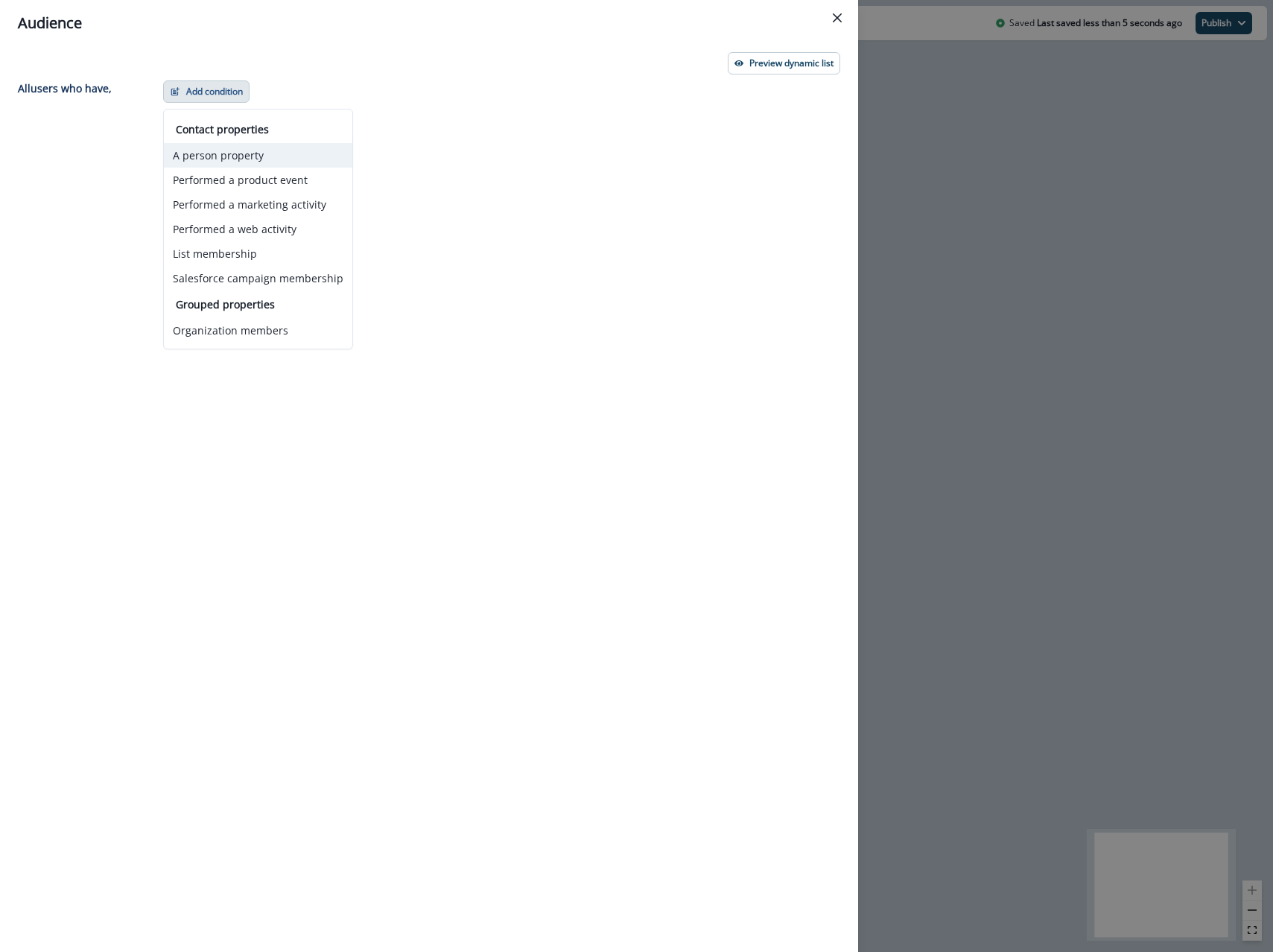
click at [212, 156] on button "A person property" at bounding box center [258, 156] width 189 height 25
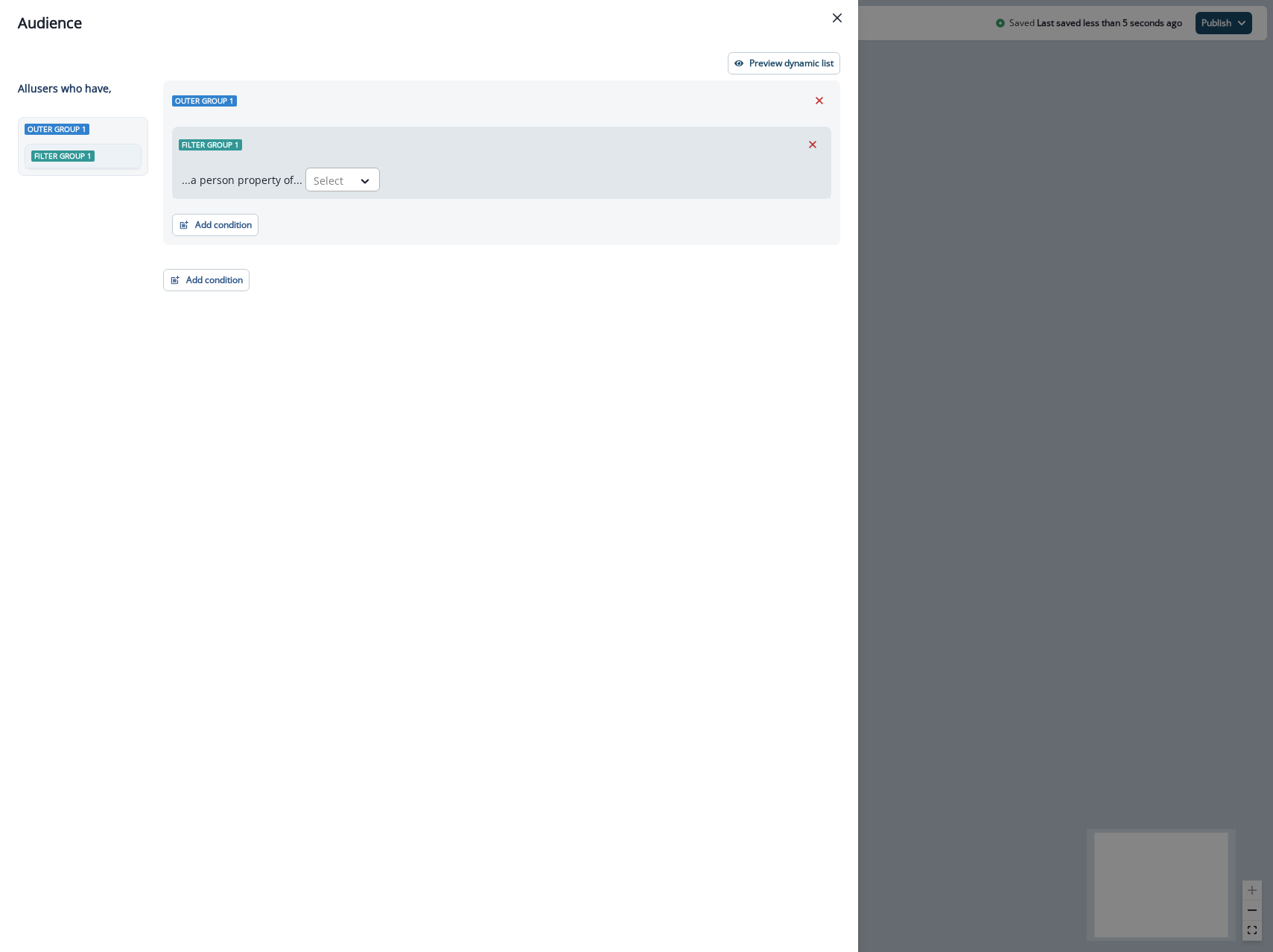
click at [318, 183] on div at bounding box center [329, 180] width 31 height 19
type input "********"
click at [324, 213] on div "Salesforce Object Type" at bounding box center [367, 214] width 132 height 27
click at [480, 190] on div "Select" at bounding box center [492, 180] width 46 height 25
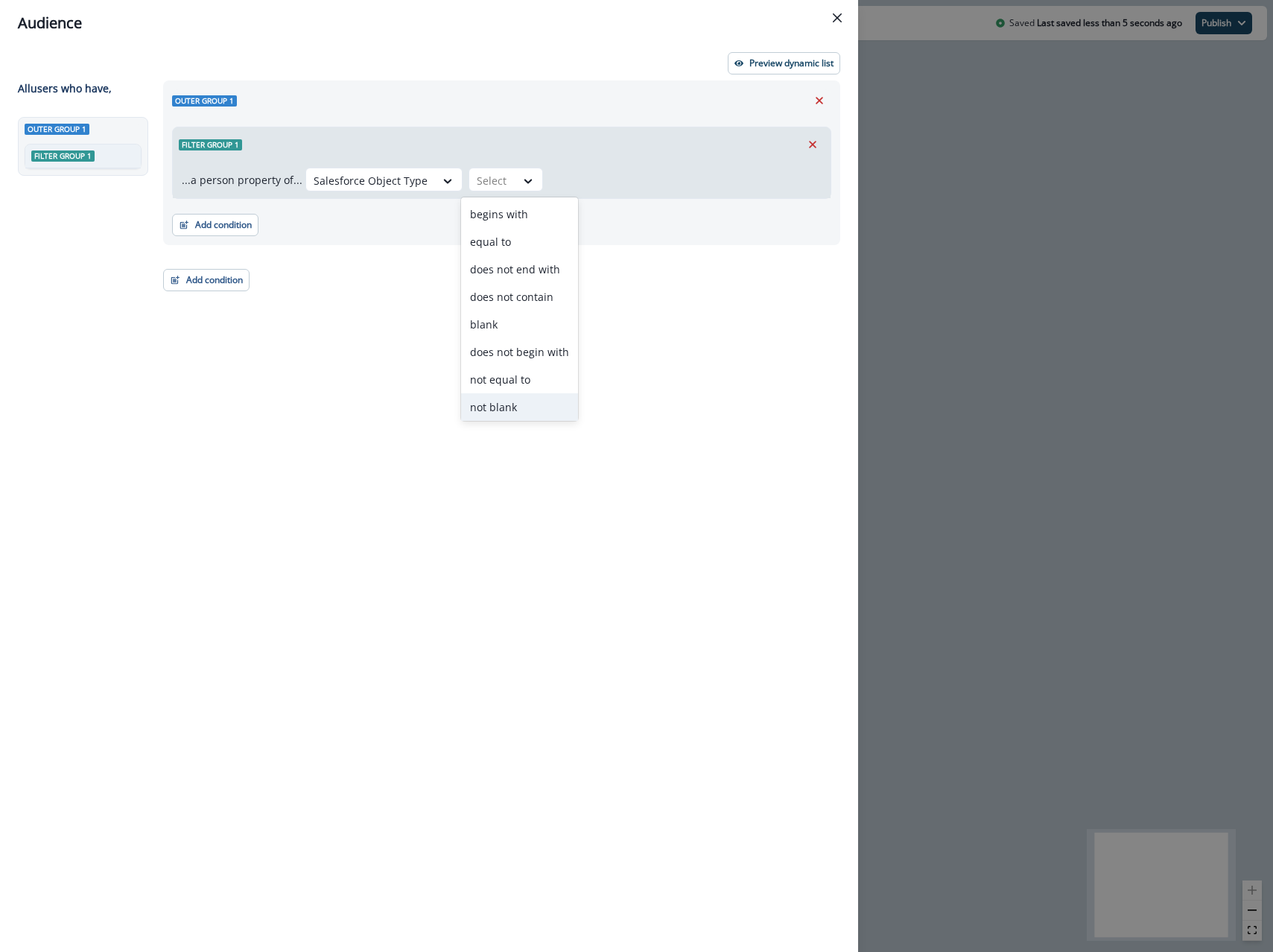
click at [508, 401] on div "not blank" at bounding box center [519, 406] width 117 height 27
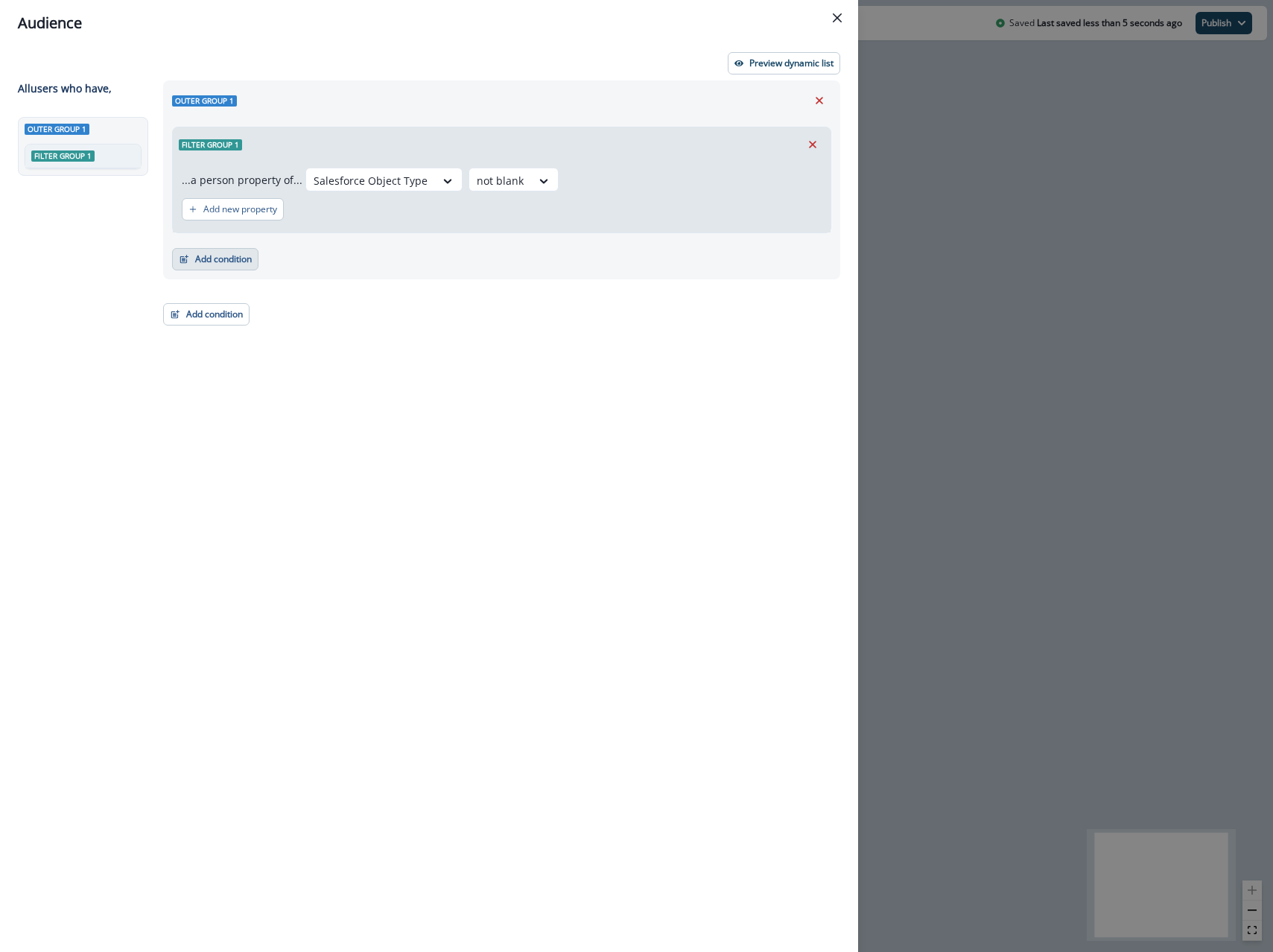
click at [214, 250] on button "Add condition" at bounding box center [215, 259] width 86 height 22
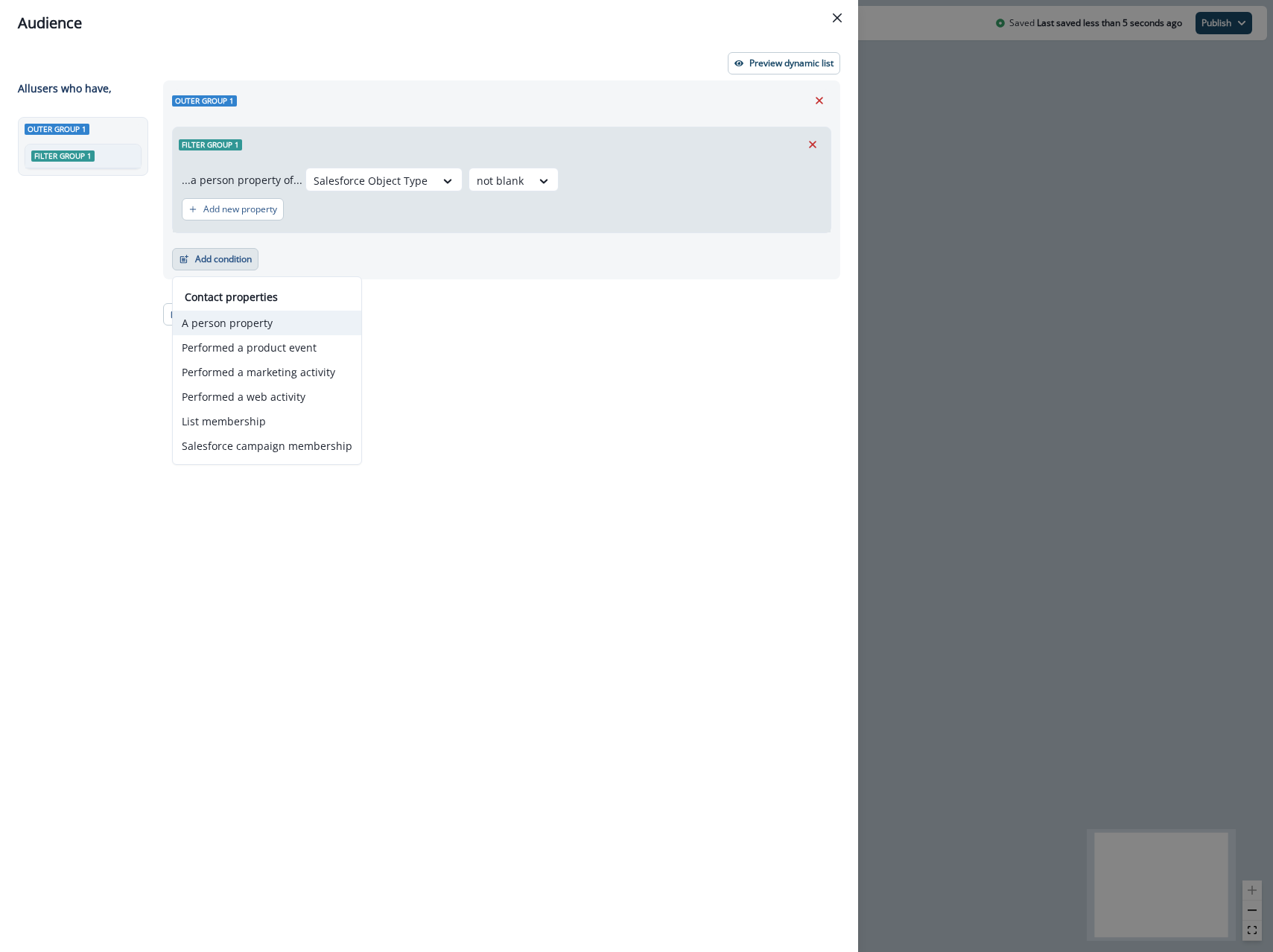
click at [221, 326] on button "A person property" at bounding box center [267, 323] width 189 height 25
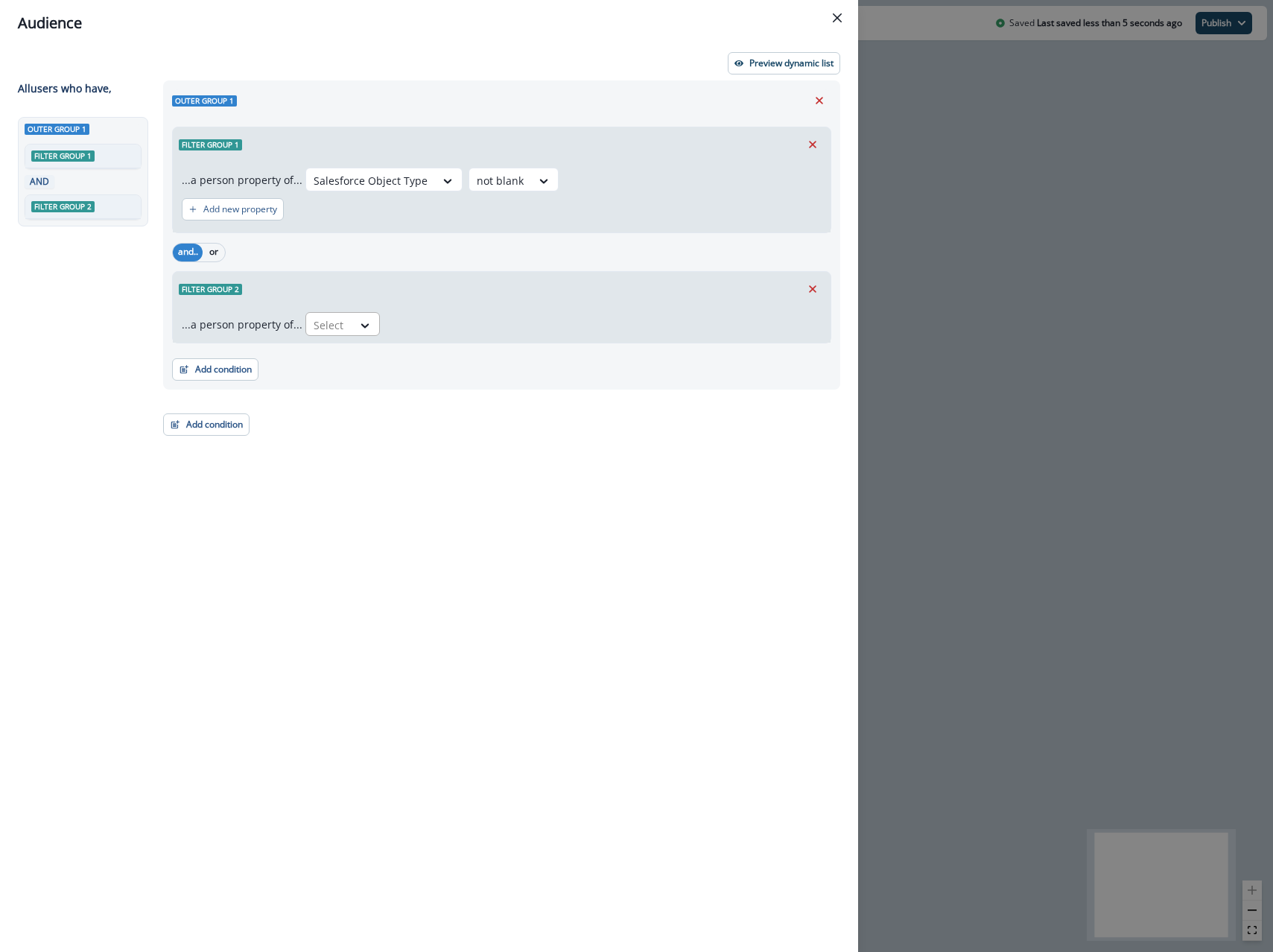
click at [333, 322] on div at bounding box center [329, 325] width 31 height 19
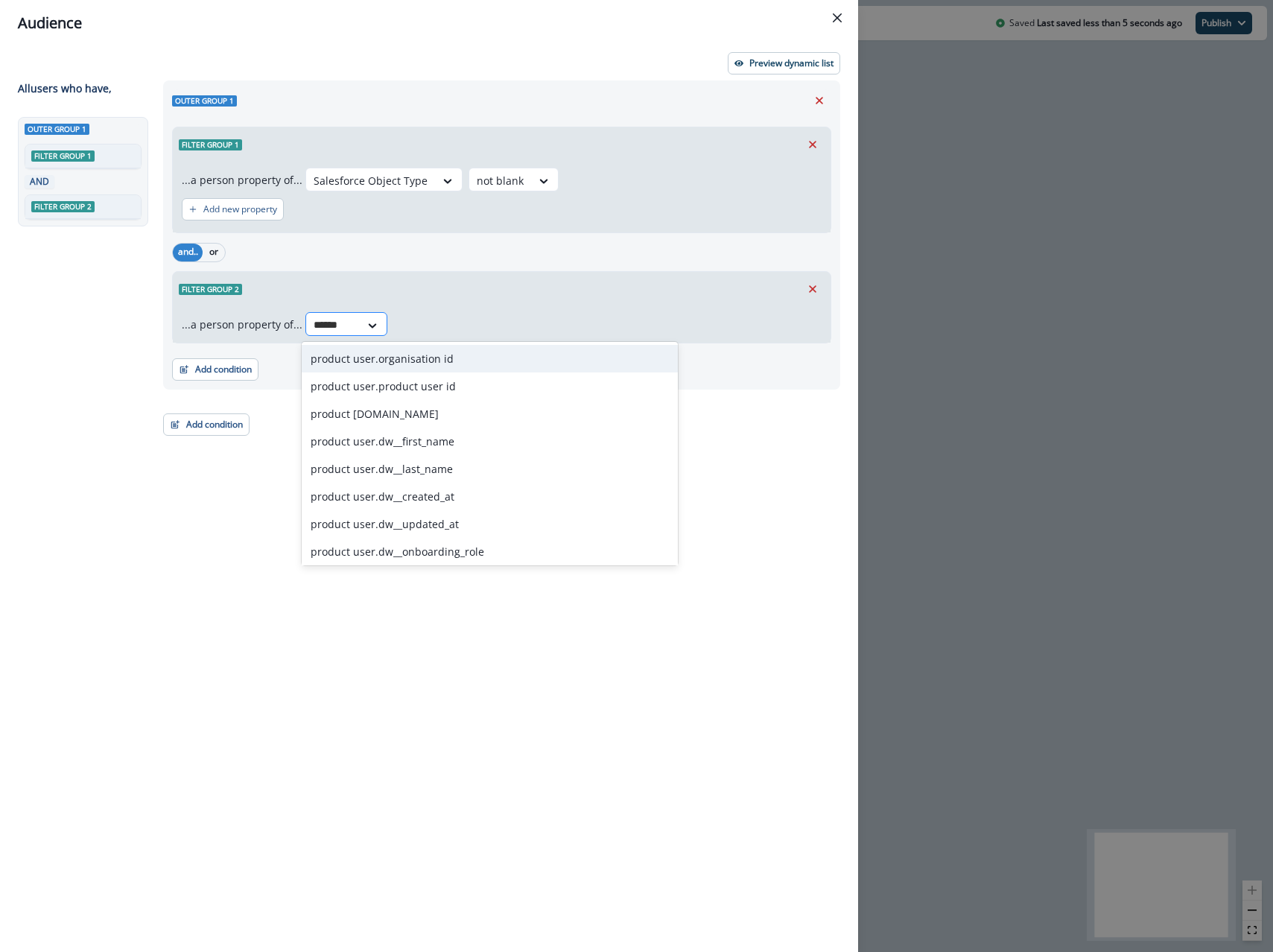
type input "*******"
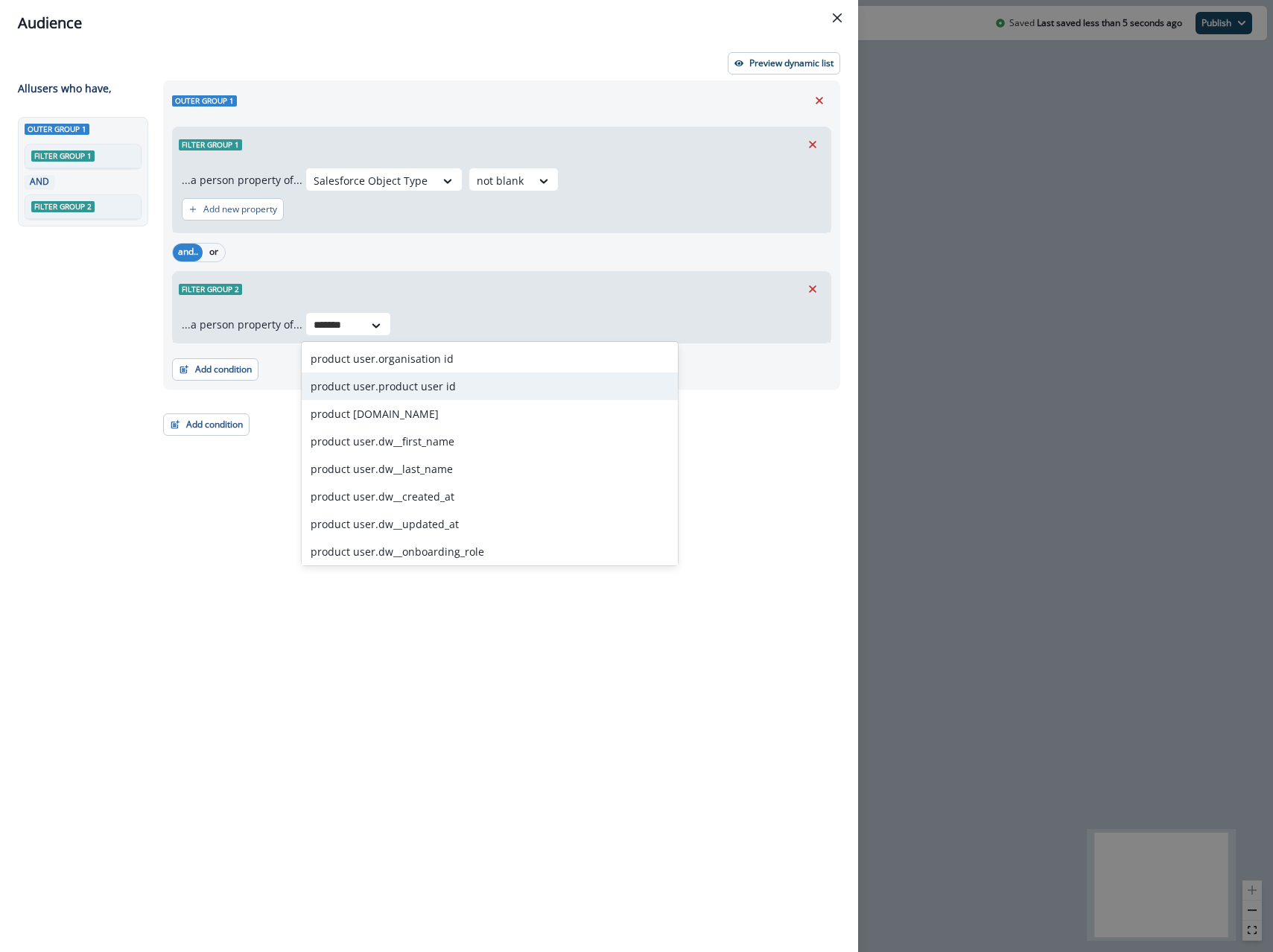
click at [363, 382] on div "product user.product user id" at bounding box center [490, 386] width 377 height 27
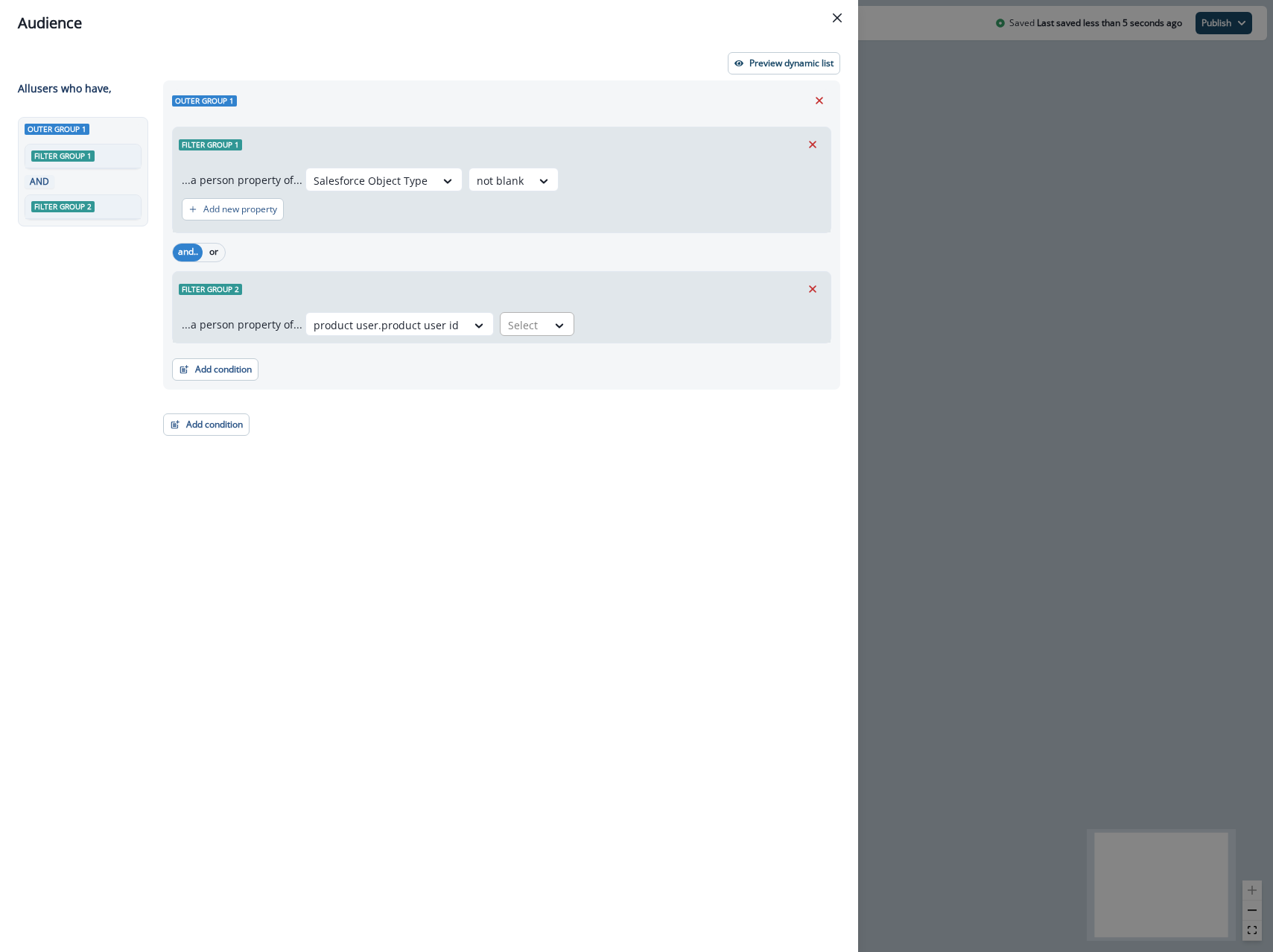
click at [511, 317] on div at bounding box center [524, 325] width 31 height 19
click at [532, 477] on div "blank" at bounding box center [548, 469] width 117 height 27
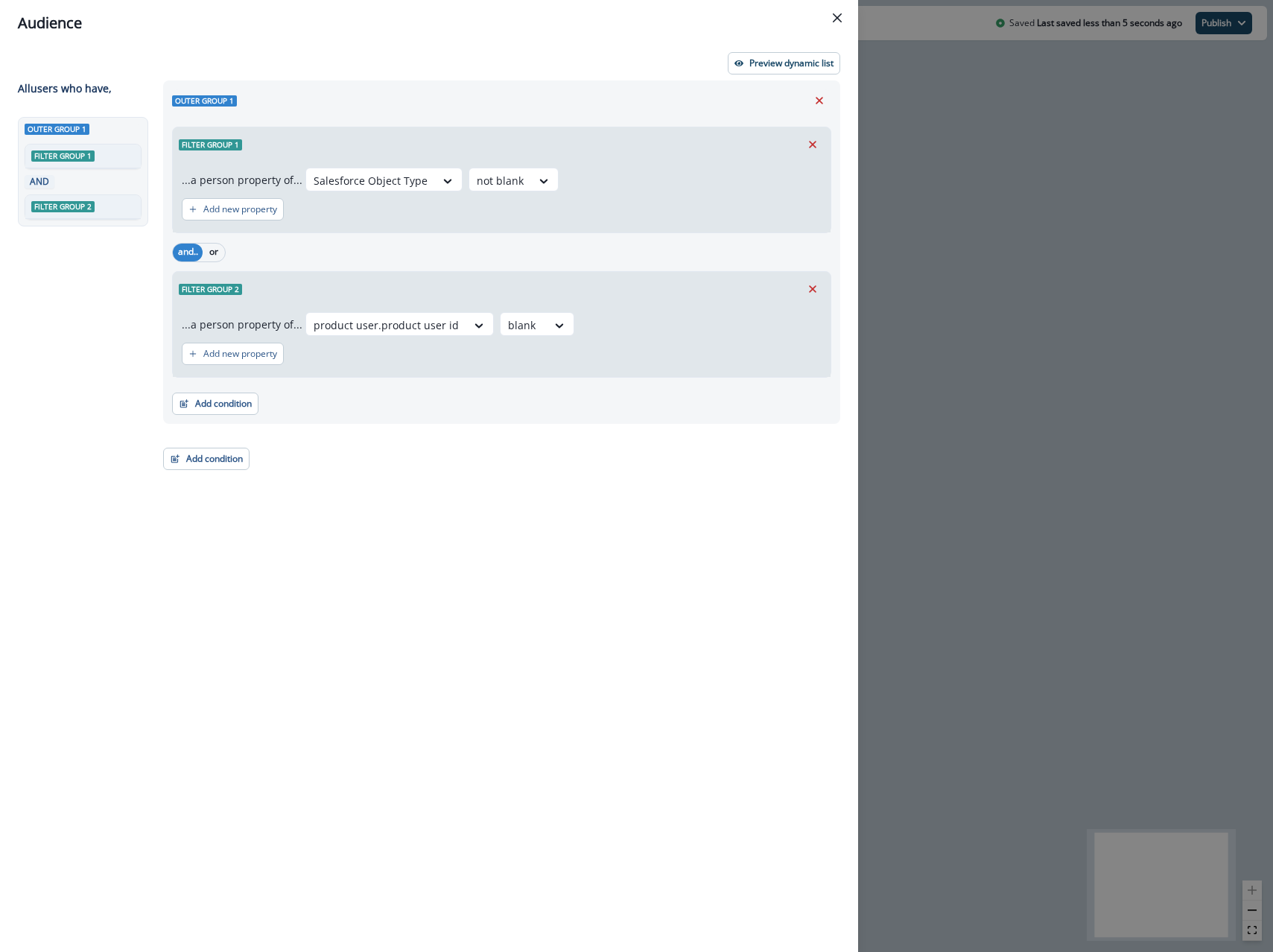
click at [594, 252] on div "and.. or" at bounding box center [502, 252] width 660 height 26
click at [770, 58] on p "Preview dynamic list" at bounding box center [791, 63] width 84 height 11
click at [949, 339] on div "Audience Preview dynamic list All user s who have, Outer group 1 Filter group 1…" at bounding box center [636, 476] width 1273 height 952
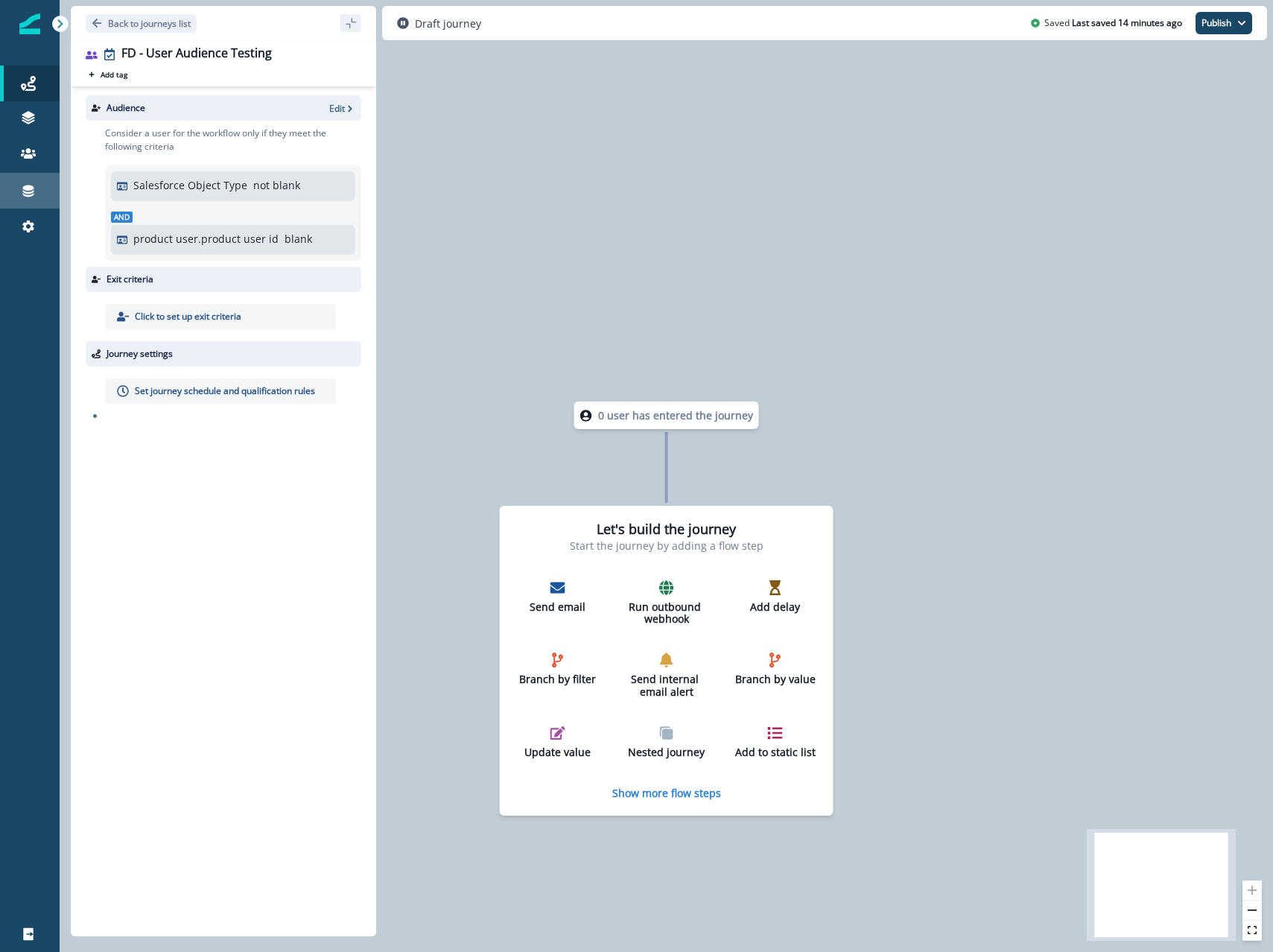
click at [20, 201] on link "Connections" at bounding box center [30, 190] width 60 height 36
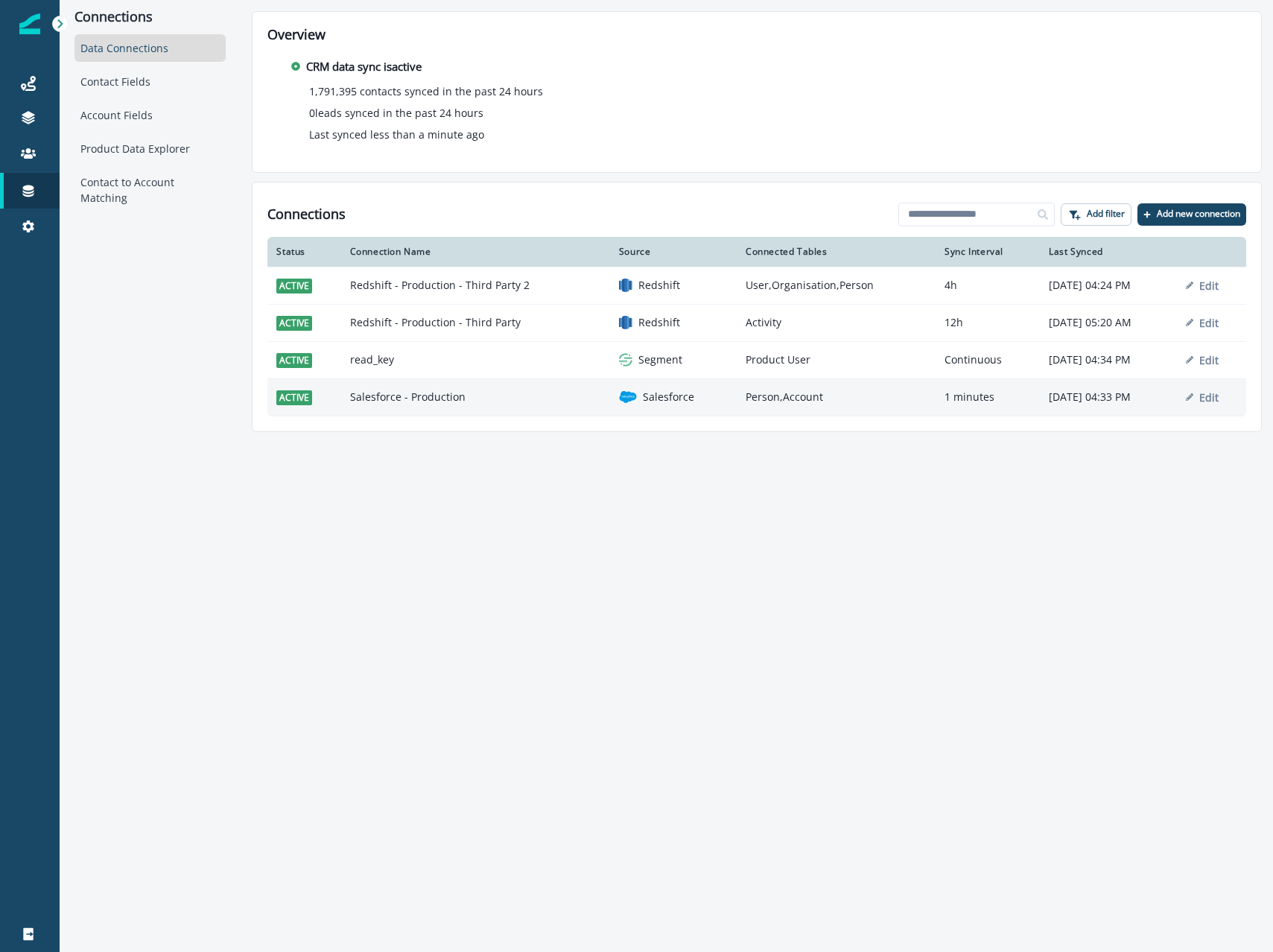
click at [406, 382] on td "Salesforce - Production" at bounding box center [475, 397] width 269 height 37
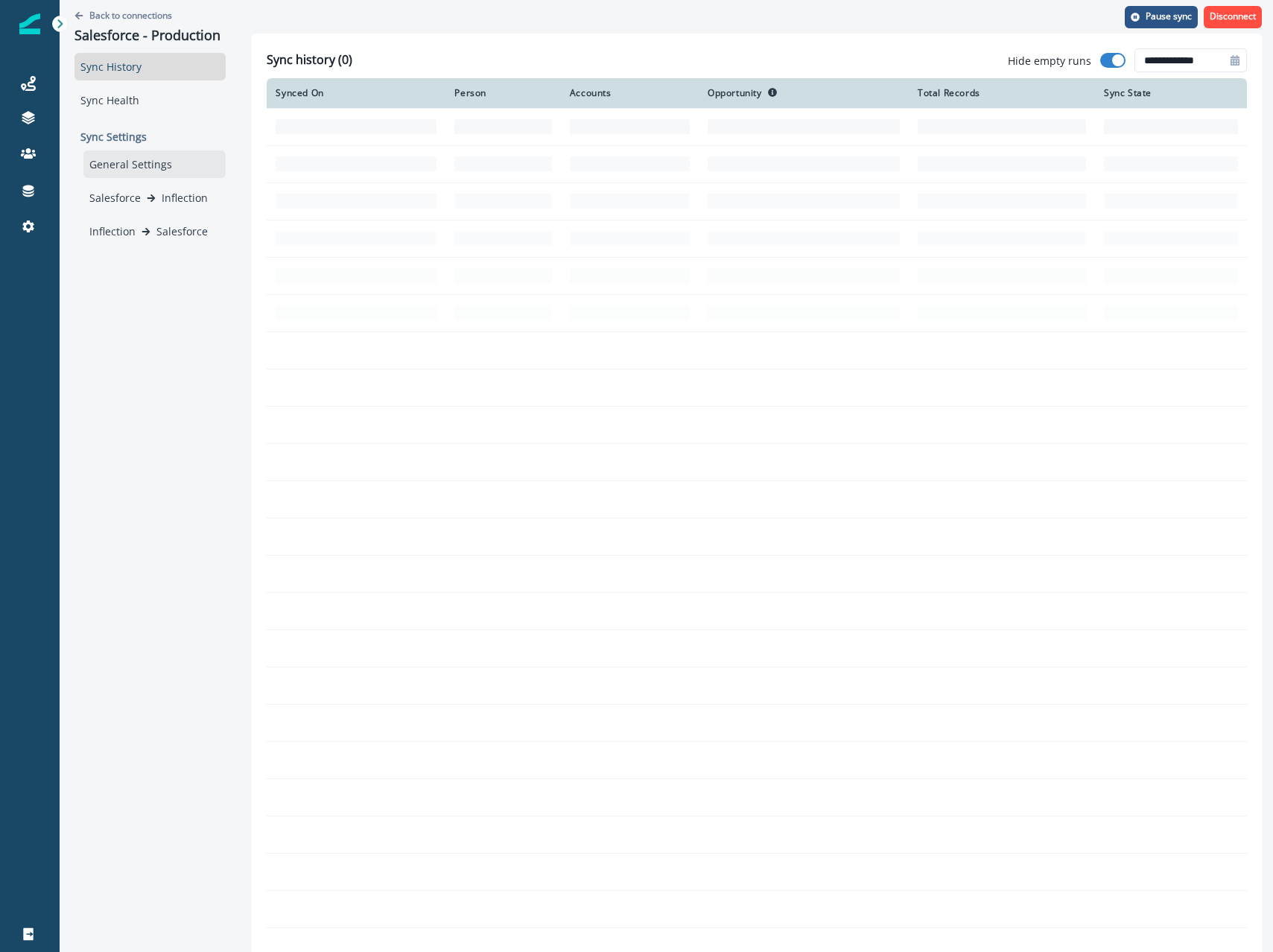
click at [142, 156] on div "General Settings" at bounding box center [155, 164] width 142 height 27
